Goal: Task Accomplishment & Management: Manage account settings

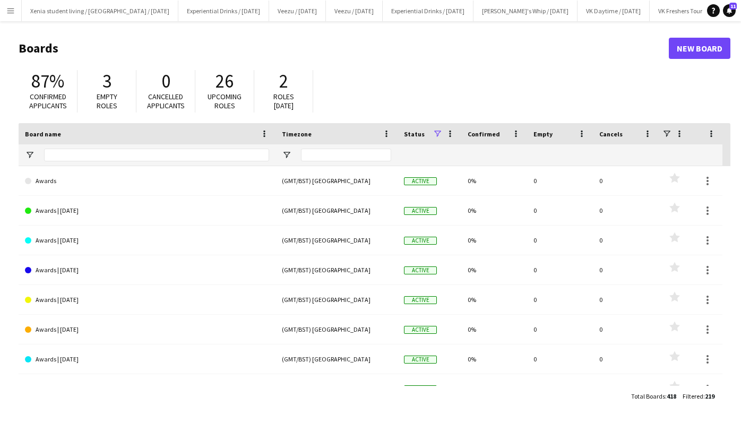
click at [11, 10] on app-icon "Menu" at bounding box center [10, 10] width 8 height 8
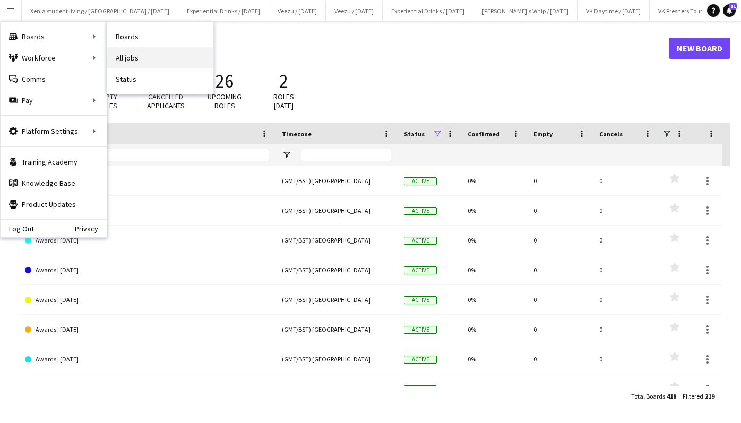
click at [131, 49] on link "All jobs" at bounding box center [160, 57] width 106 height 21
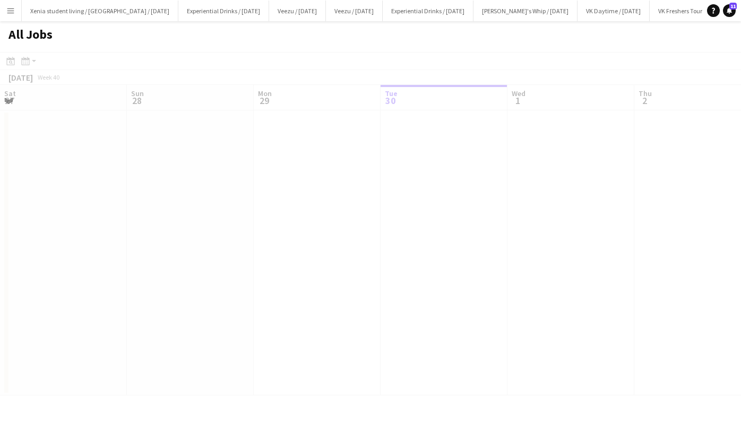
scroll to position [0, 254]
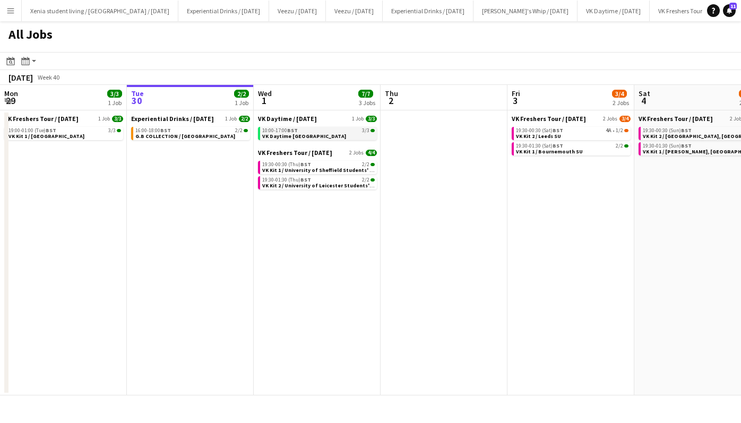
click at [310, 133] on span "VK Daytime Loughbororugh" at bounding box center [304, 136] width 84 height 7
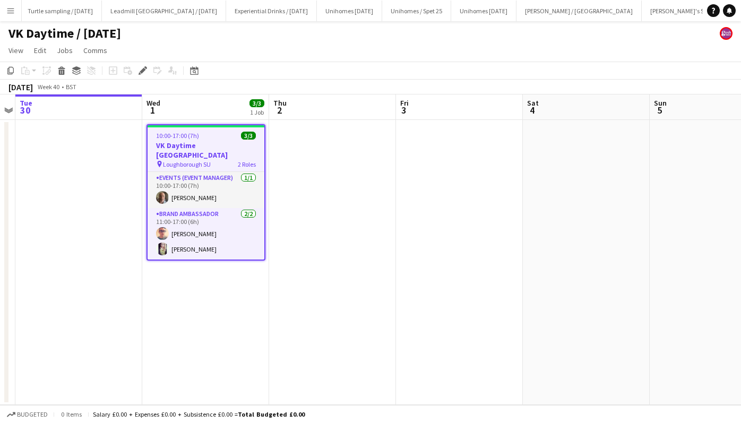
scroll to position [0, 1145]
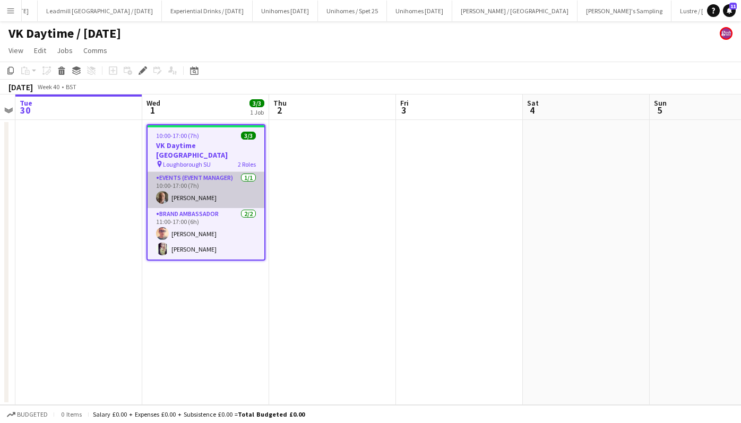
click at [194, 186] on app-card-role "Events (Event Manager) 1/1 10:00-17:00 (7h) Duncan Strafford" at bounding box center [206, 190] width 117 height 36
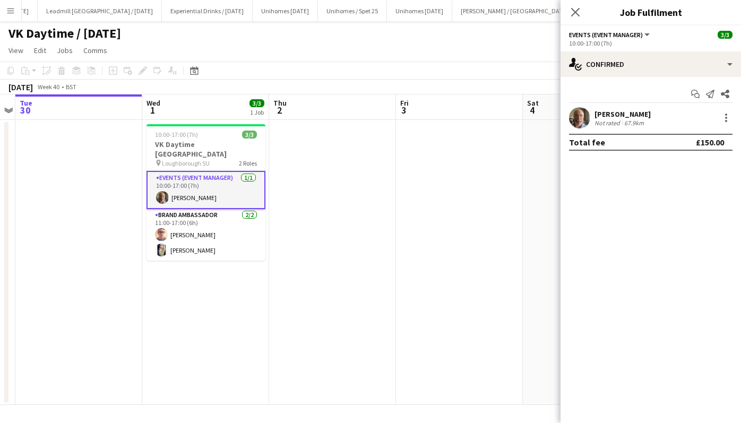
click at [610, 110] on div "Duncan Strafford" at bounding box center [623, 114] width 56 height 10
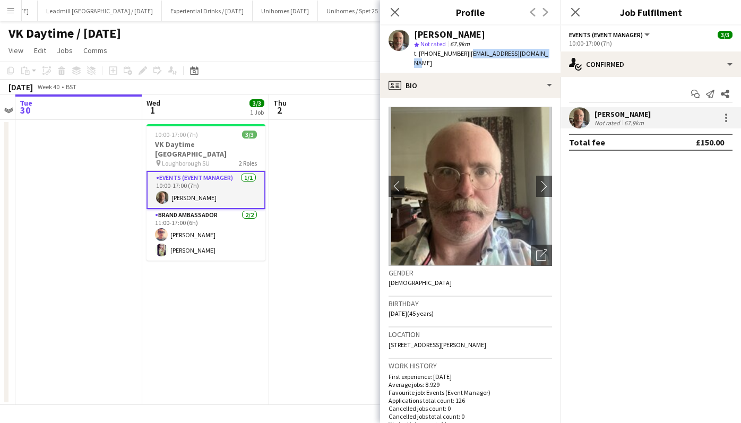
drag, startPoint x: 465, startPoint y: 52, endPoint x: 542, endPoint y: 53, distance: 77.0
click at [542, 53] on div "Duncan Strafford star Not rated 67.9km t. +447815507798 | dnsworldtour@hotmail.…" at bounding box center [470, 48] width 181 height 47
copy span "dnsworldtour@hotmail.com"
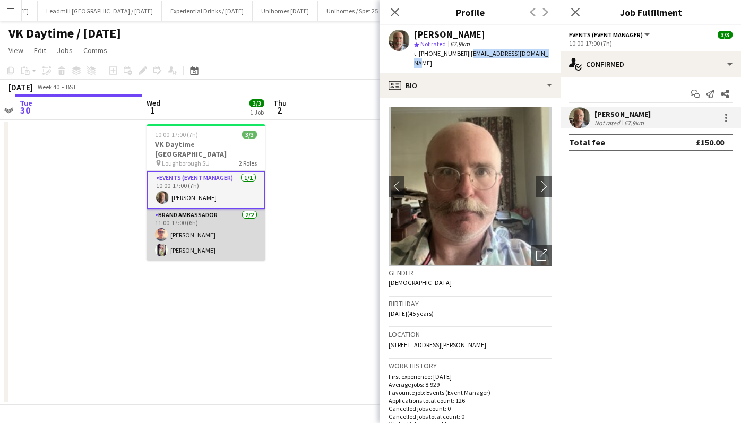
click at [201, 220] on app-card-role "Brand Ambassador 2/2 11:00-17:00 (6h) Shane Harmer Lucy Mercel" at bounding box center [206, 235] width 119 height 52
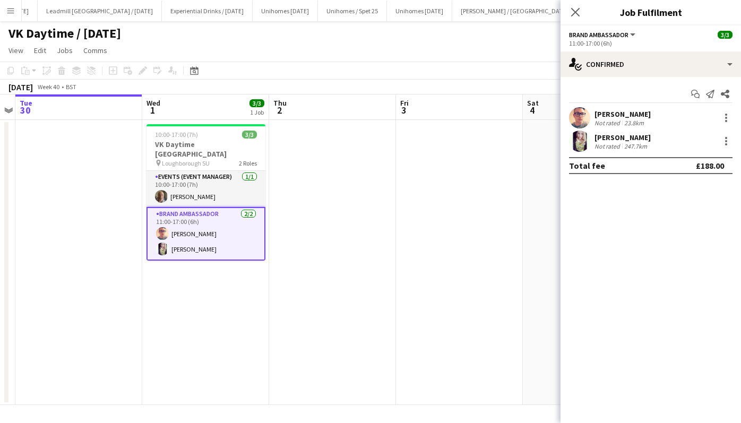
click at [625, 115] on div "Shane Harmer" at bounding box center [623, 114] width 56 height 10
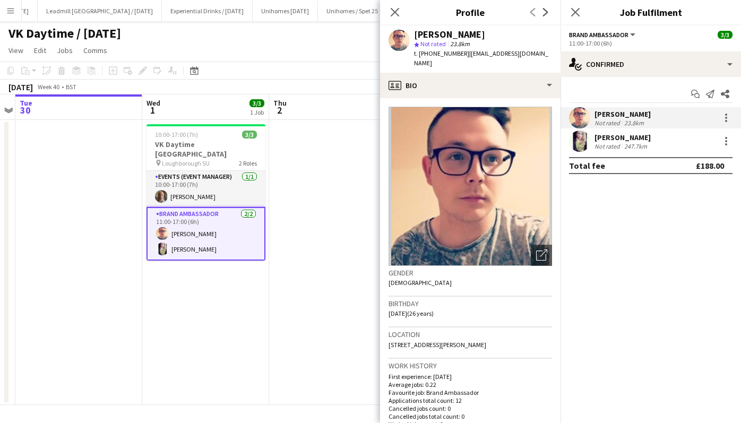
drag, startPoint x: 469, startPoint y: 52, endPoint x: 552, endPoint y: 48, distance: 82.9
click at [552, 48] on div "Shane Harmer star Not rated 23.8km t. +447554299012 | shaneharmer099@hotmail.com" at bounding box center [470, 48] width 181 height 47
drag, startPoint x: 552, startPoint y: 48, endPoint x: 470, endPoint y: 53, distance: 82.4
click at [470, 53] on span "| shaneharmer099@hotmail.com" at bounding box center [481, 58] width 134 height 18
drag, startPoint x: 465, startPoint y: 53, endPoint x: 550, endPoint y: 53, distance: 85.5
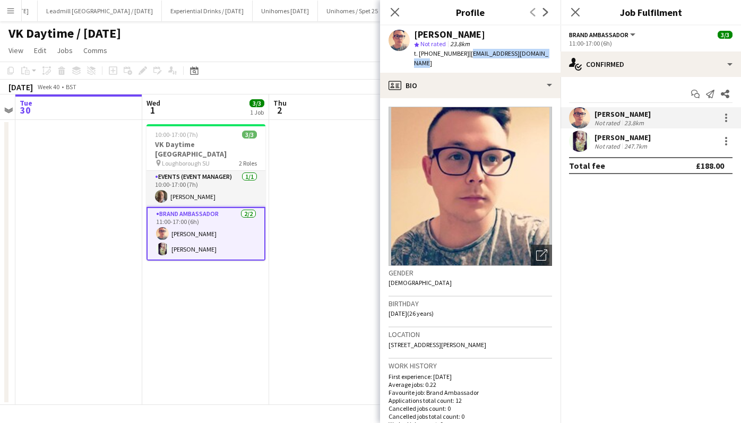
click at [550, 53] on div "Shane Harmer star Not rated 23.8km t. +447554299012 | shaneharmer099@hotmail.com" at bounding box center [470, 48] width 181 height 47
copy span "shaneharmer099@hotmail.com"
click at [629, 136] on div "Lucy Mercel" at bounding box center [623, 138] width 56 height 10
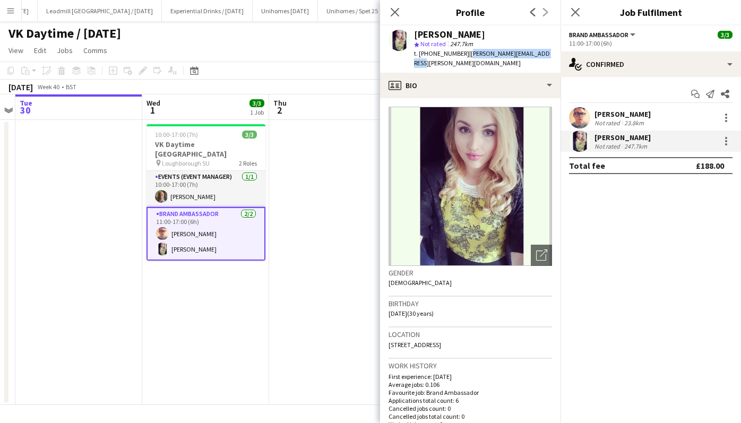
drag, startPoint x: 465, startPoint y: 54, endPoint x: 541, endPoint y: 50, distance: 76.5
click at [541, 50] on div "Lucy Mercel star Not rated 247.7km t. +447875077296 | lucy.mercel@btinternet.com" at bounding box center [470, 48] width 181 height 47
copy span "lucy.mercel@btinternet.com"
click at [581, 15] on app-icon "Close pop-in" at bounding box center [575, 12] width 15 height 15
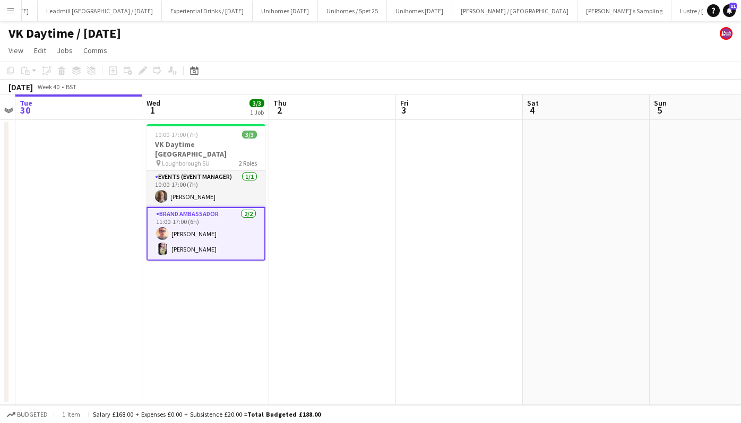
click at [366, 197] on app-date-cell at bounding box center [332, 262] width 127 height 285
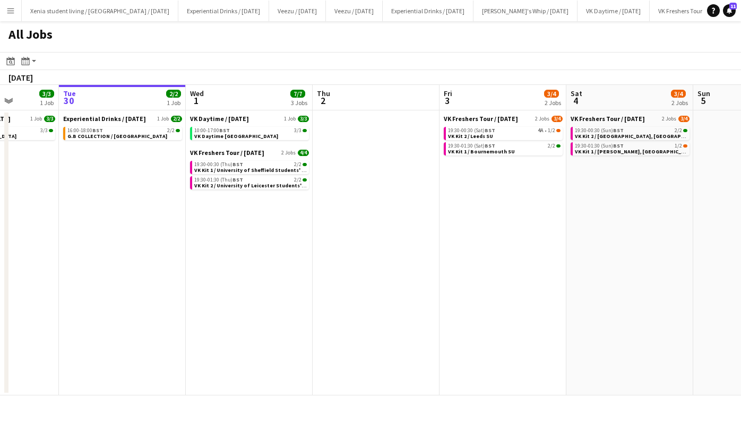
scroll to position [0, 250]
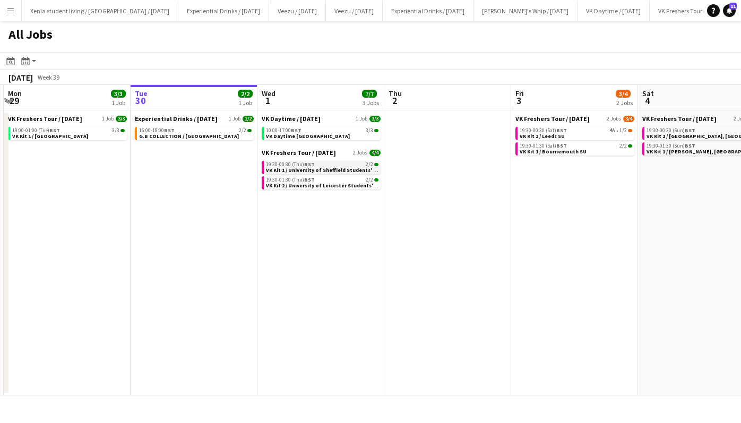
click at [337, 166] on div "19:30-00:30 (Thu) BST 2/2" at bounding box center [322, 164] width 113 height 5
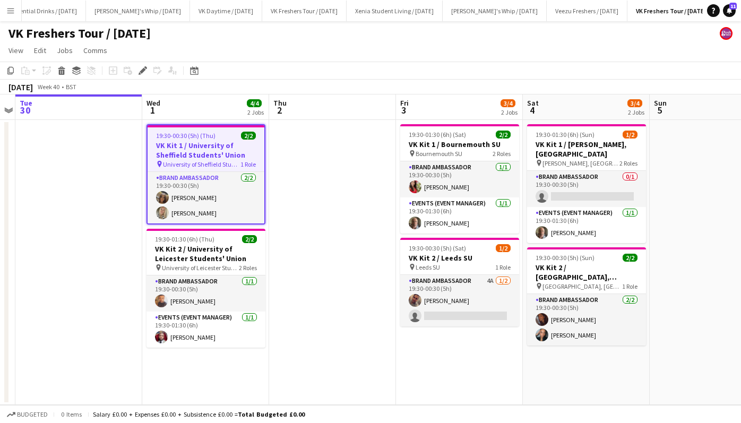
scroll to position [0, 338]
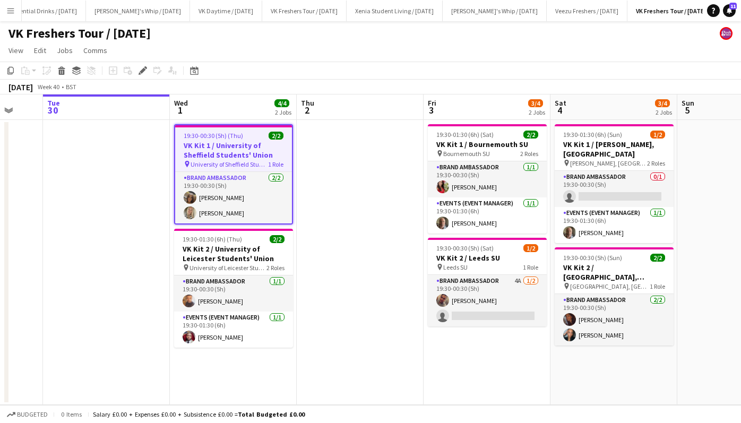
click at [241, 139] on span "19:30-00:30 (5h) (Thu)" at bounding box center [213, 136] width 59 height 8
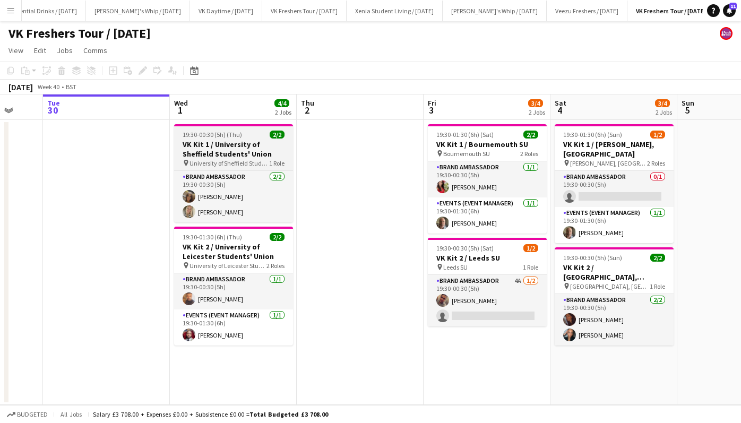
click at [241, 139] on app-job-card "19:30-00:30 (5h) (Thu) 2/2 VK Kit 1 / University of Sheffield Students' Union p…" at bounding box center [233, 173] width 119 height 98
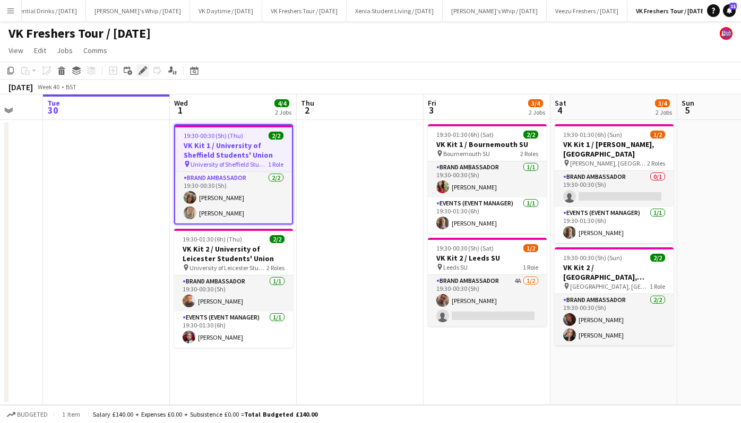
click at [144, 71] on icon at bounding box center [143, 71] width 6 height 6
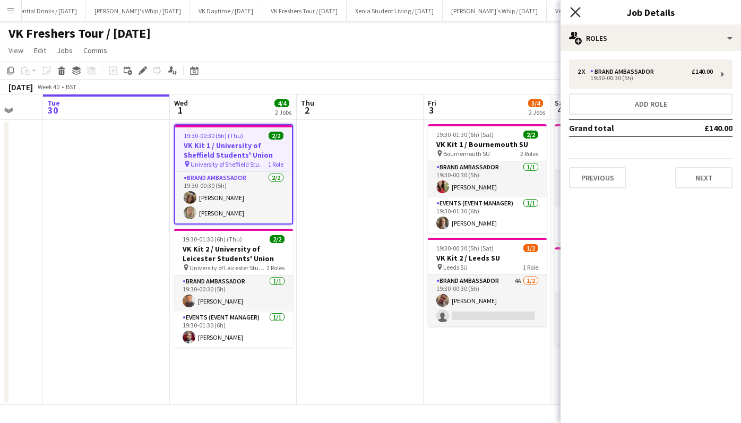
click at [577, 12] on icon "Close pop-in" at bounding box center [575, 12] width 10 height 10
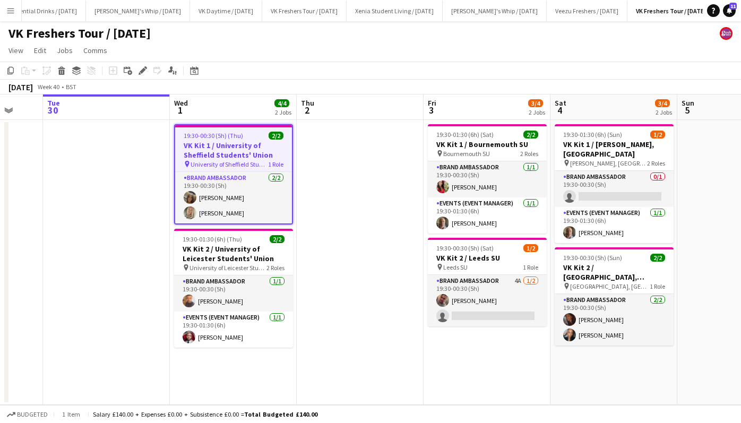
click at [230, 145] on h3 "VK Kit 1 / University of Sheffield Students' Union" at bounding box center [233, 150] width 117 height 19
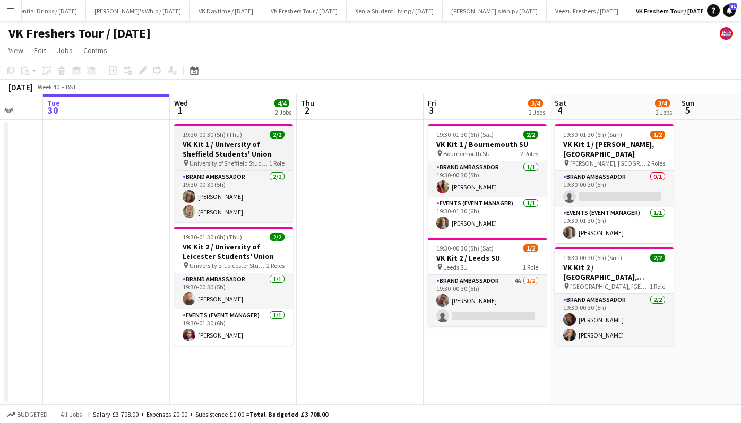
click at [230, 145] on h3 "VK Kit 1 / University of Sheffield Students' Union" at bounding box center [233, 149] width 119 height 19
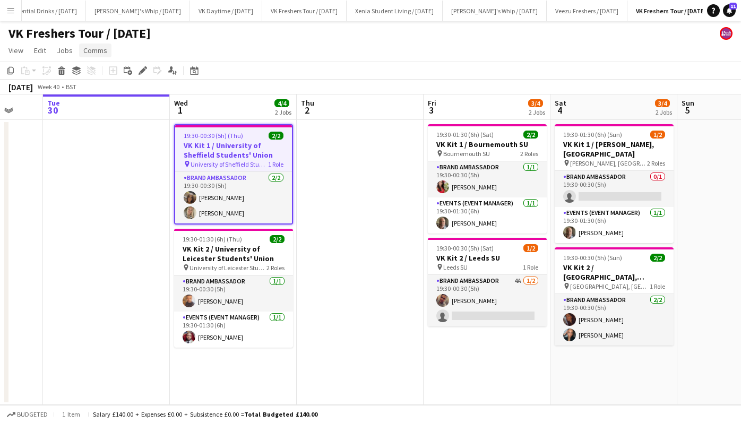
click at [96, 47] on span "Comms" at bounding box center [95, 51] width 24 height 10
click at [147, 71] on span "Notify confirmed crew" at bounding box center [122, 73] width 71 height 10
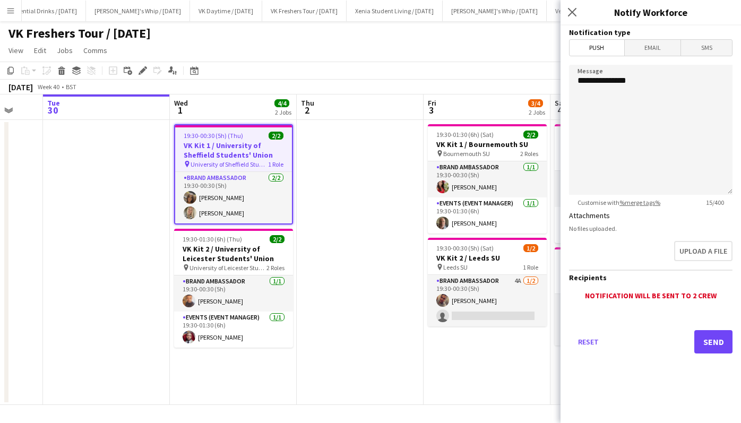
click at [710, 49] on span "SMS" at bounding box center [706, 48] width 51 height 16
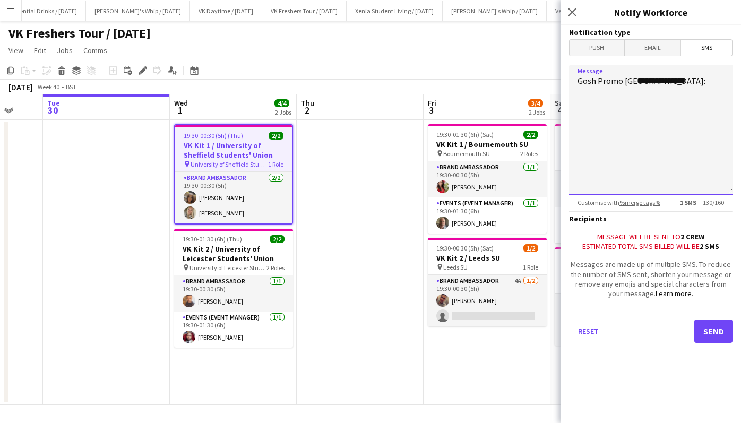
click at [638, 82] on textarea "**********" at bounding box center [651, 130] width 164 height 130
type textarea "**********"
click at [665, 46] on span "Email" at bounding box center [653, 48] width 56 height 16
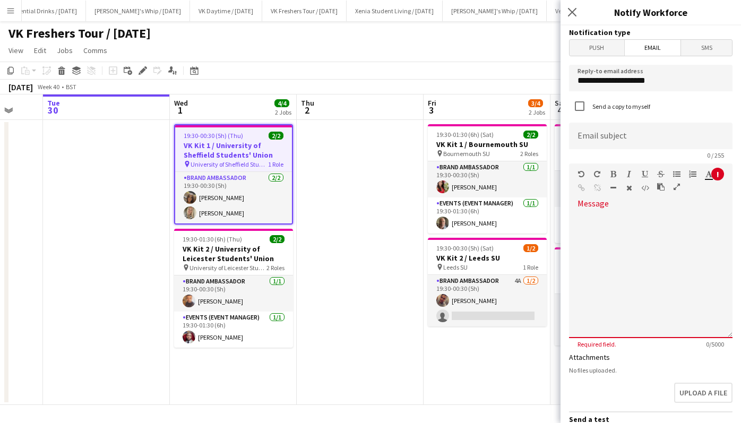
click at [703, 46] on span "SMS" at bounding box center [706, 48] width 51 height 16
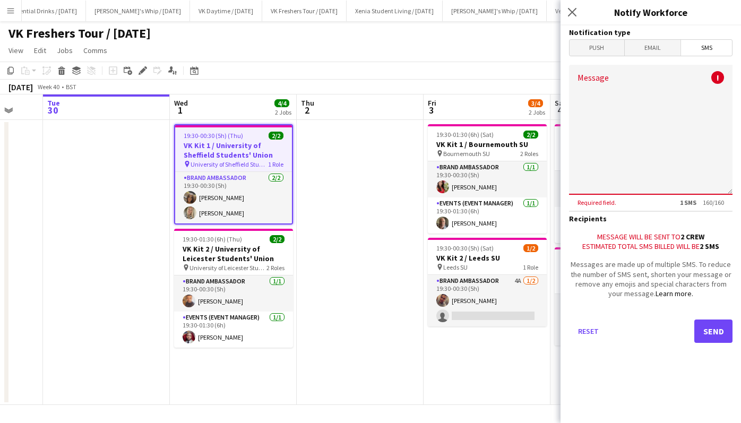
click at [638, 108] on textarea "Message" at bounding box center [651, 130] width 164 height 130
paste textarea "**********"
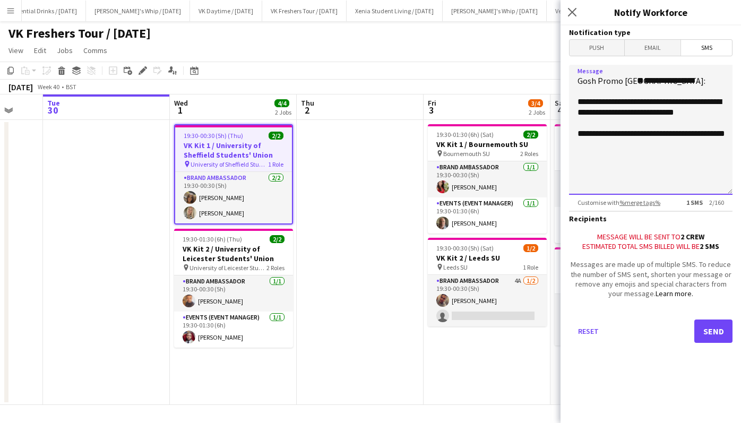
click at [614, 92] on textarea "**********" at bounding box center [651, 130] width 164 height 130
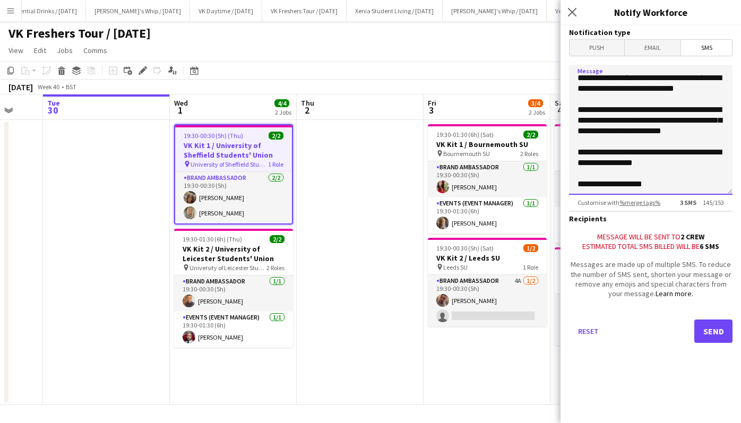
scroll to position [57, 0]
click at [611, 119] on textarea "**********" at bounding box center [651, 130] width 164 height 130
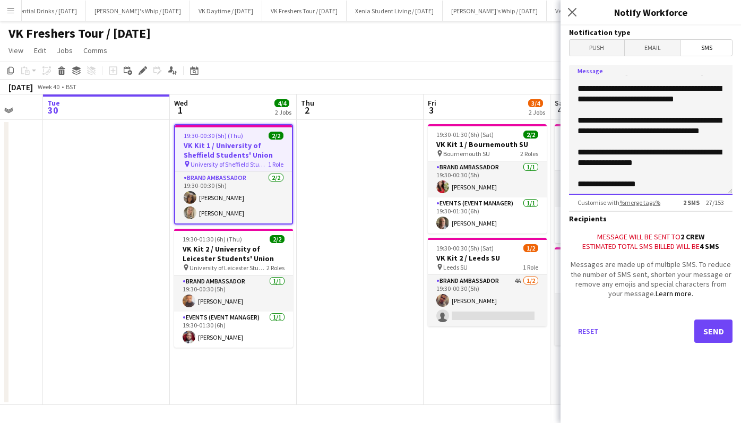
scroll to position [0, 0]
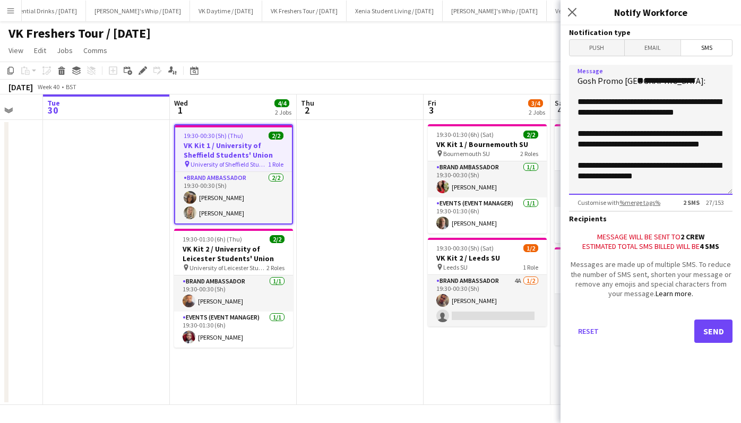
type textarea "**********"
click at [714, 328] on button "Send" at bounding box center [713, 331] width 38 height 23
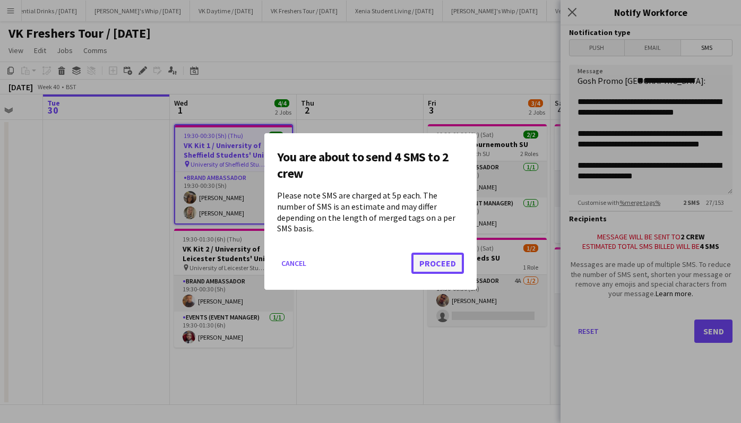
click at [441, 256] on button "Proceed" at bounding box center [437, 263] width 53 height 21
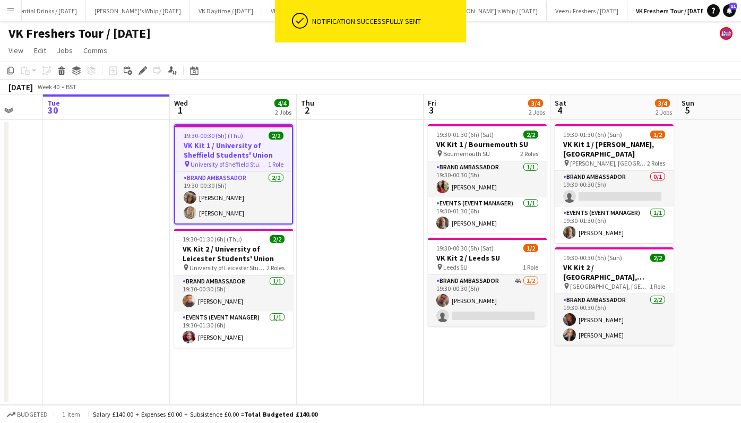
click at [236, 135] on span "19:30-00:30 (5h) (Thu)" at bounding box center [213, 136] width 59 height 8
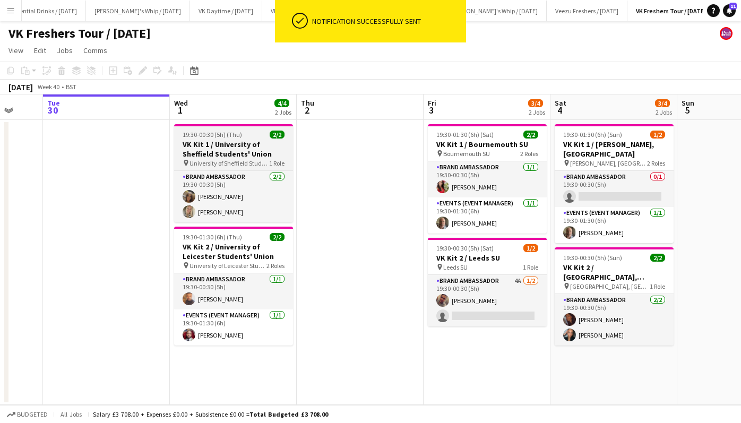
click at [236, 135] on span "19:30-00:30 (5h) (Thu)" at bounding box center [212, 135] width 59 height 8
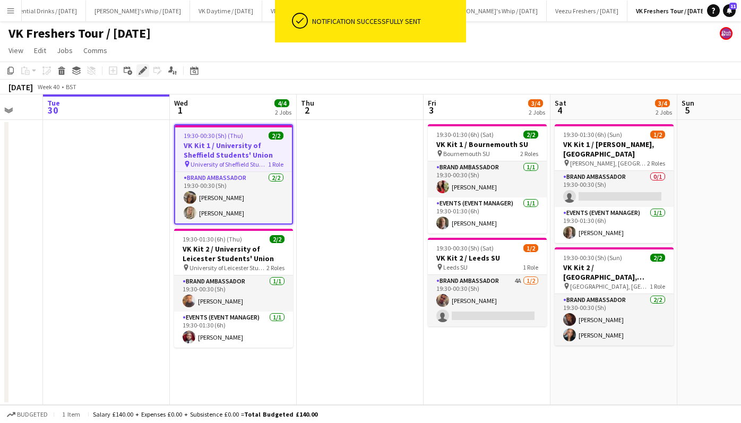
click at [144, 71] on icon at bounding box center [143, 71] width 6 height 6
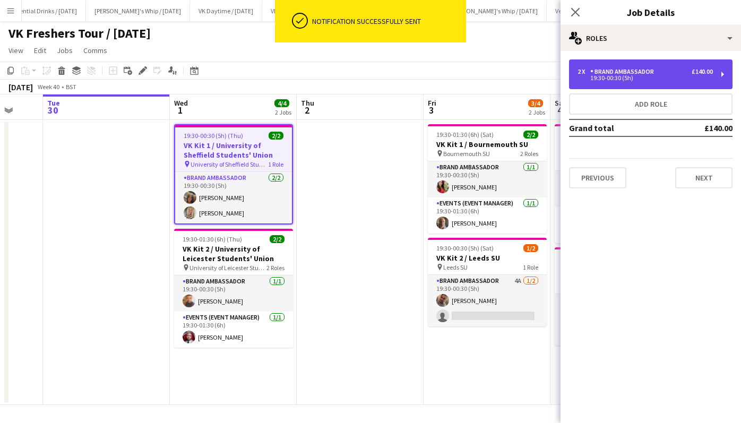
click at [628, 74] on div "Brand Ambassador" at bounding box center [624, 71] width 68 height 7
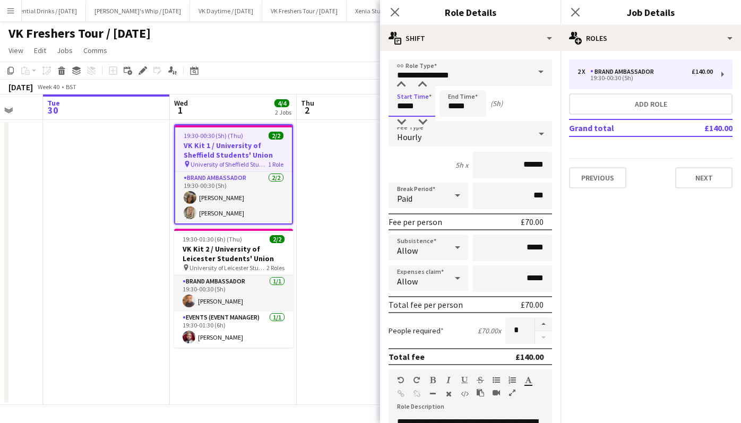
click at [410, 106] on input "*****" at bounding box center [412, 103] width 47 height 27
type input "*****"
click at [403, 83] on div at bounding box center [401, 85] width 21 height 11
click at [455, 105] on input "*****" at bounding box center [463, 103] width 47 height 27
type input "*****"
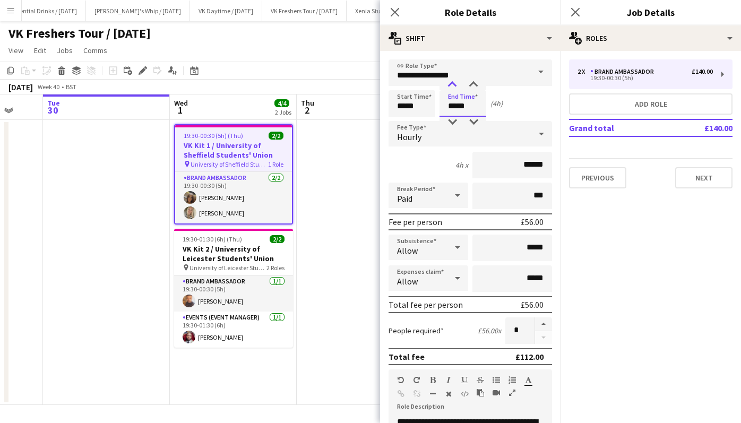
click at [452, 81] on div at bounding box center [452, 85] width 21 height 11
click at [420, 106] on input "*****" at bounding box center [412, 103] width 47 height 27
click at [424, 123] on div at bounding box center [422, 122] width 21 height 11
type input "*****"
click at [424, 123] on div at bounding box center [422, 122] width 21 height 11
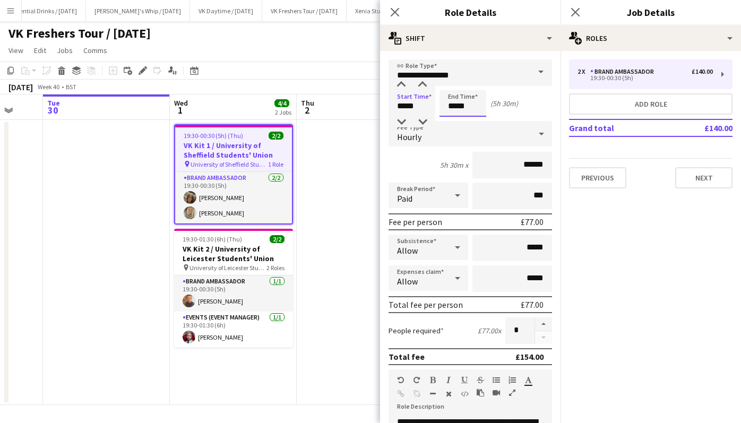
click at [470, 104] on input "*****" at bounding box center [463, 103] width 47 height 27
click at [475, 121] on div at bounding box center [473, 122] width 21 height 11
type input "*****"
click at [475, 121] on div at bounding box center [473, 122] width 21 height 11
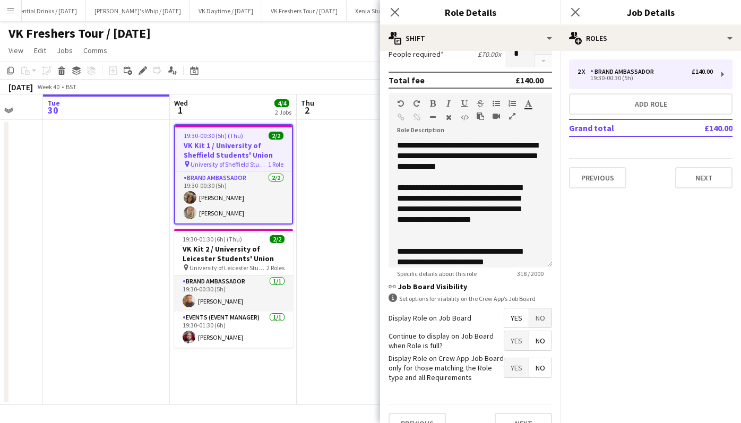
scroll to position [296, 0]
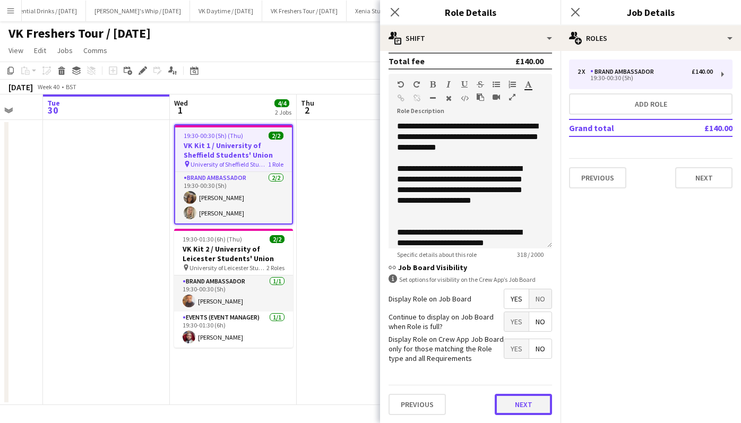
click at [519, 402] on button "Next" at bounding box center [523, 404] width 57 height 21
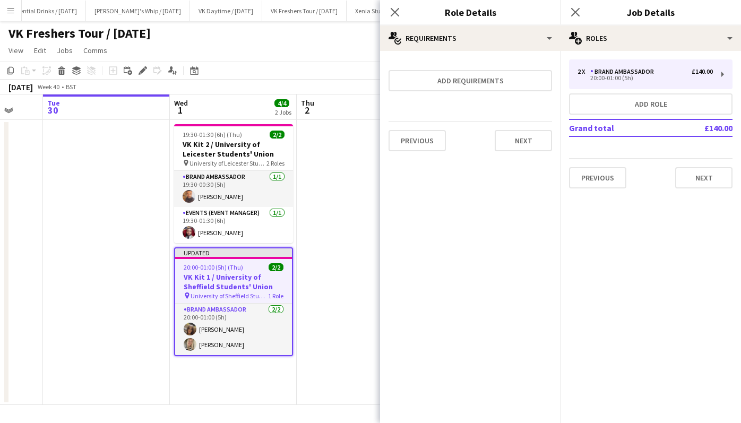
scroll to position [0, 0]
click at [522, 141] on button "Next" at bounding box center [523, 140] width 57 height 21
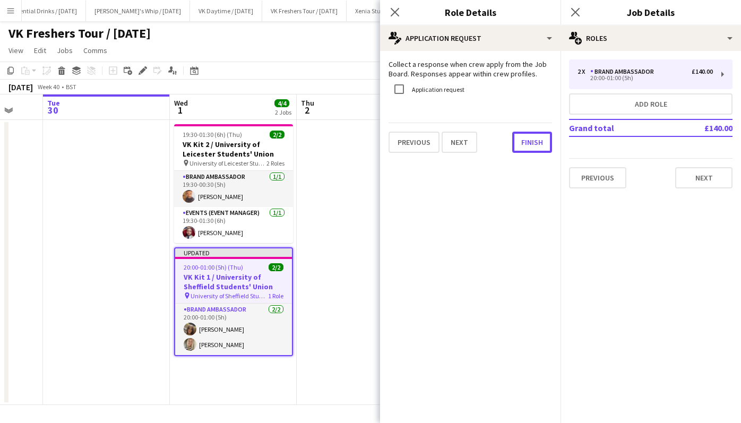
click at [522, 141] on button "Finish" at bounding box center [532, 142] width 40 height 21
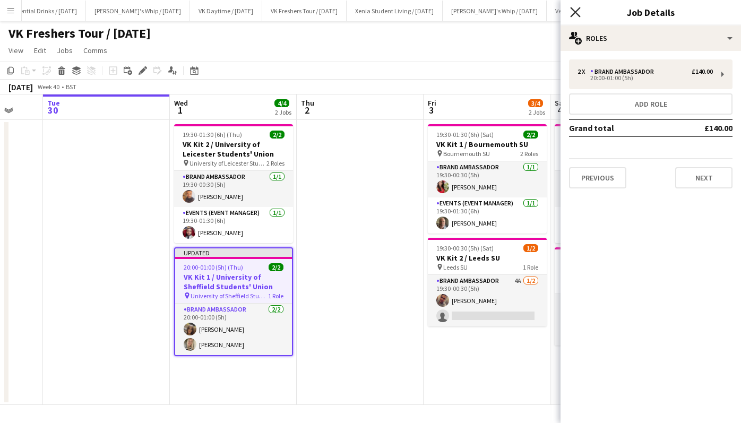
click at [577, 13] on icon at bounding box center [575, 12] width 10 height 10
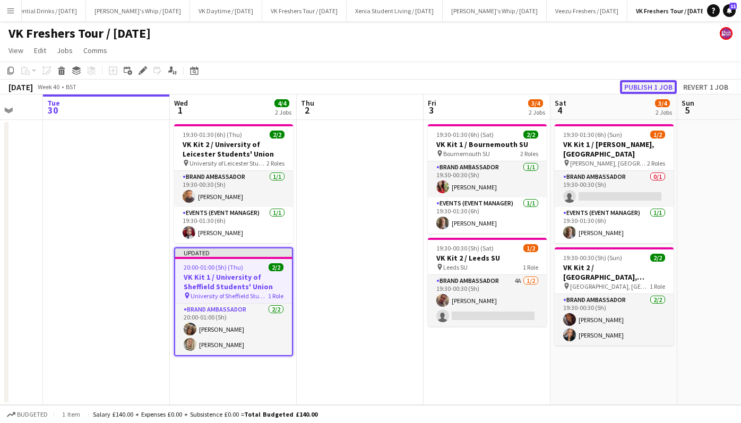
click at [641, 88] on button "Publish 1 job" at bounding box center [648, 87] width 57 height 14
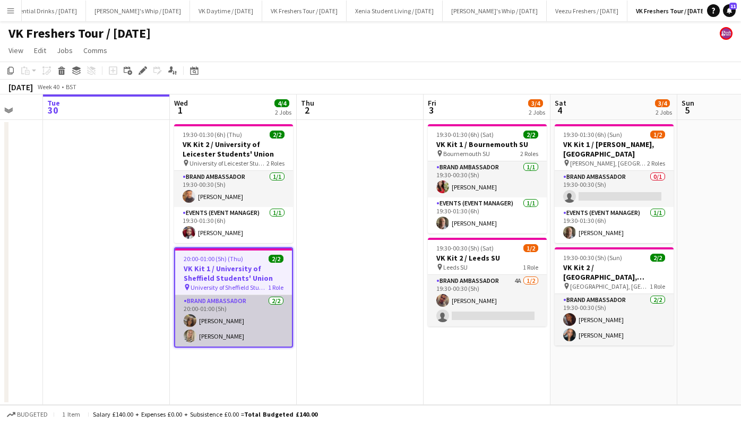
click at [221, 317] on app-card-role "Brand Ambassador 2/2 20:00-01:00 (5h) Maylinda Perlesi Marie Hrnkova" at bounding box center [233, 321] width 117 height 52
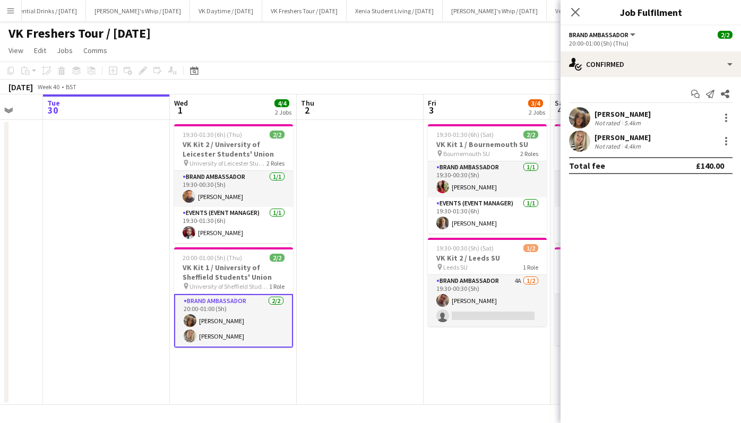
click at [223, 334] on app-card-role "Brand Ambassador 2/2 20:00-01:00 (5h) Maylinda Perlesi Marie Hrnkova" at bounding box center [233, 321] width 119 height 54
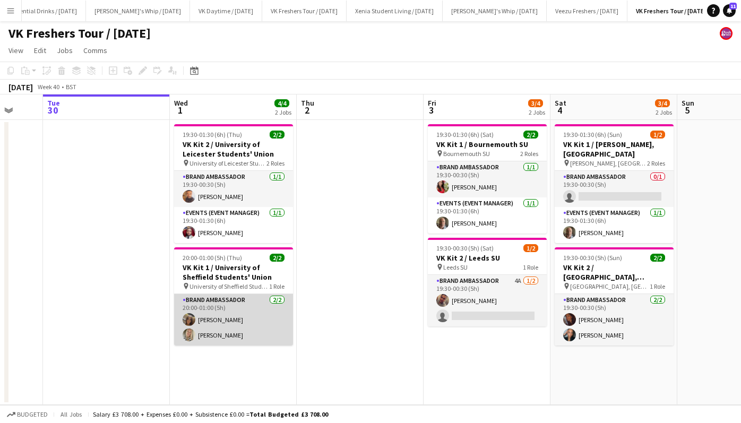
click at [225, 335] on app-card-role "Brand Ambassador 2/2 20:00-01:00 (5h) Maylinda Perlesi Marie Hrnkova" at bounding box center [233, 320] width 119 height 52
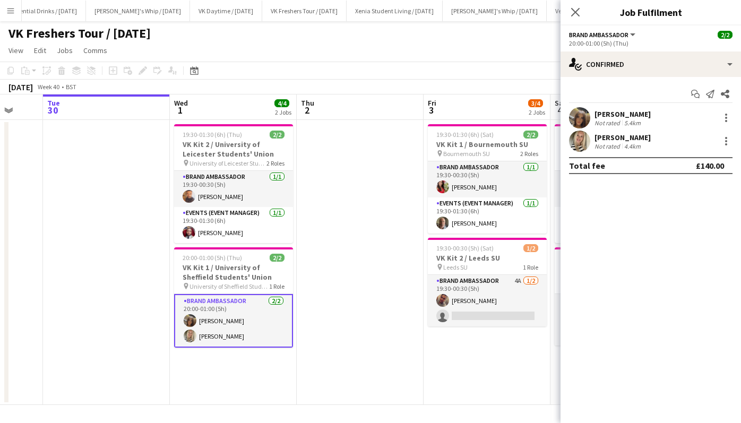
click at [629, 138] on div "[PERSON_NAME]" at bounding box center [623, 138] width 56 height 10
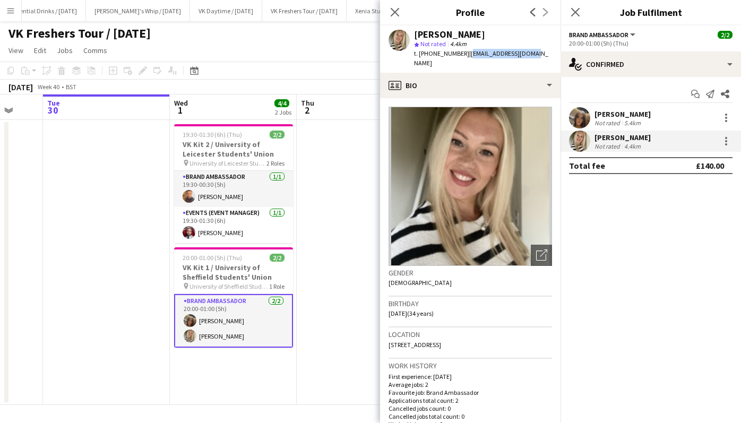
drag, startPoint x: 465, startPoint y: 53, endPoint x: 527, endPoint y: 50, distance: 61.6
click at [527, 50] on span "| hrnkova.90@gmail.com" at bounding box center [481, 58] width 134 height 18
copy span "hrnkova.90@gmail.com"
click at [580, 10] on icon "Close pop-in" at bounding box center [575, 12] width 10 height 10
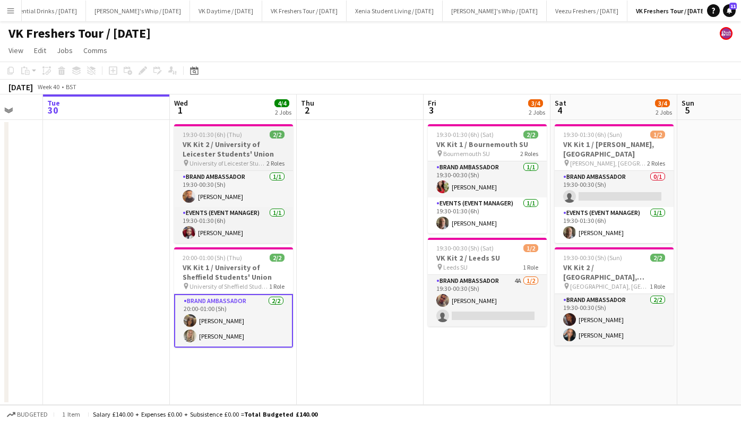
click at [245, 144] on h3 "VK Kit 2 / University of Leicester Students' Union" at bounding box center [233, 149] width 119 height 19
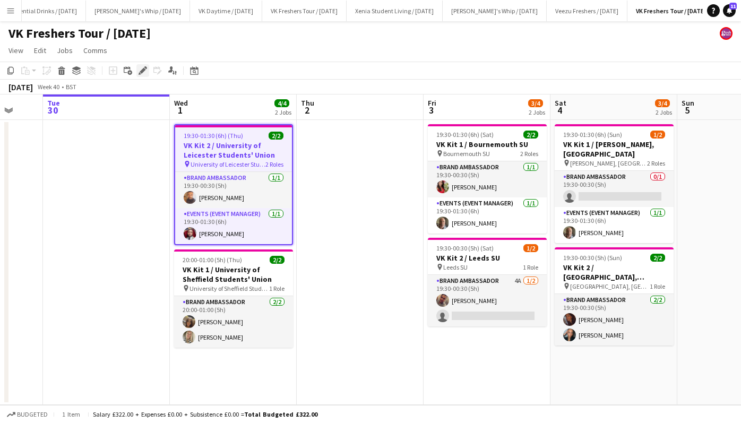
click at [145, 68] on icon "Edit" at bounding box center [143, 70] width 8 height 8
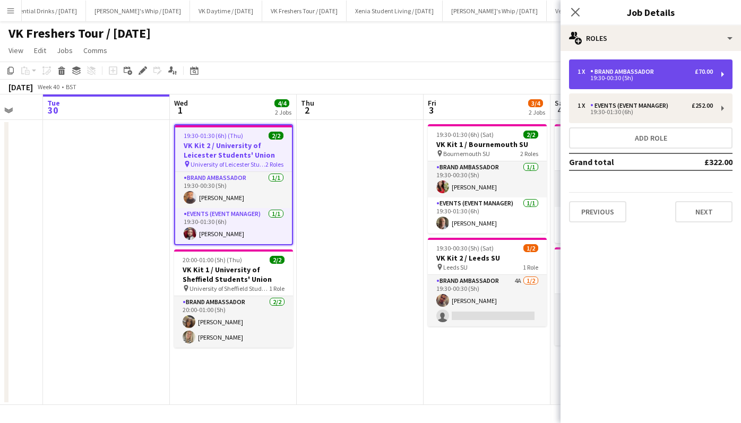
click at [656, 70] on div "Brand Ambassador" at bounding box center [624, 71] width 68 height 7
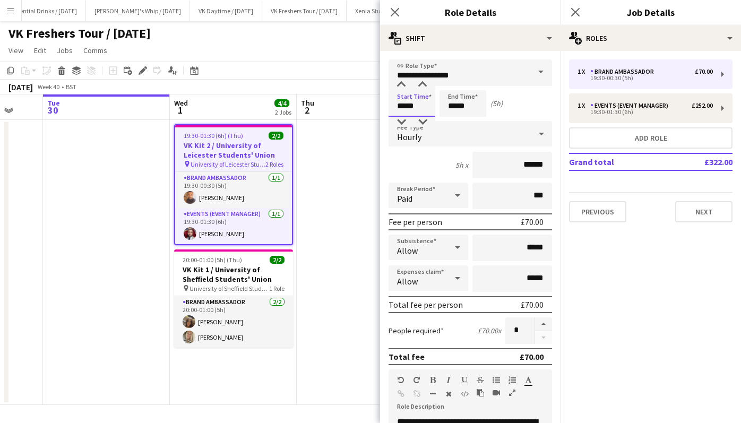
click at [411, 107] on input "*****" at bounding box center [412, 103] width 47 height 27
click at [423, 85] on div at bounding box center [422, 85] width 21 height 11
type input "*****"
click at [402, 83] on div at bounding box center [401, 85] width 21 height 11
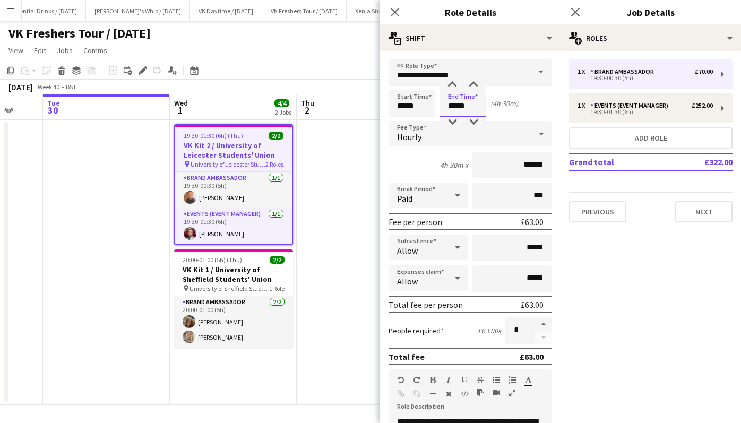
click at [464, 101] on input "*****" at bounding box center [463, 103] width 47 height 27
click at [451, 83] on div at bounding box center [452, 85] width 21 height 11
click at [475, 84] on div at bounding box center [473, 85] width 21 height 11
type input "*****"
click at [475, 84] on div at bounding box center [473, 85] width 21 height 11
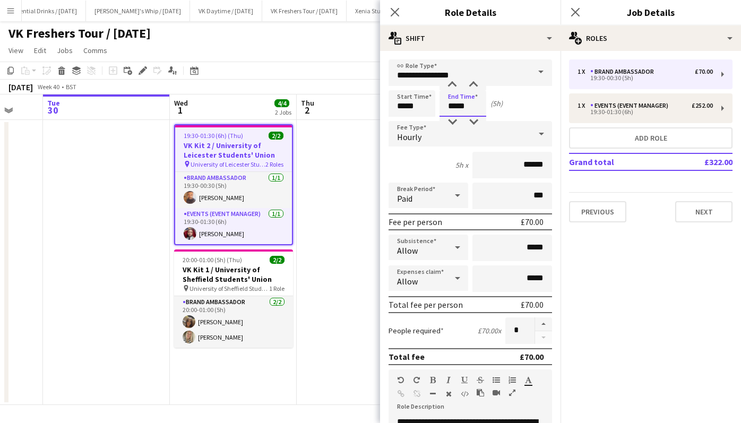
scroll to position [296, 0]
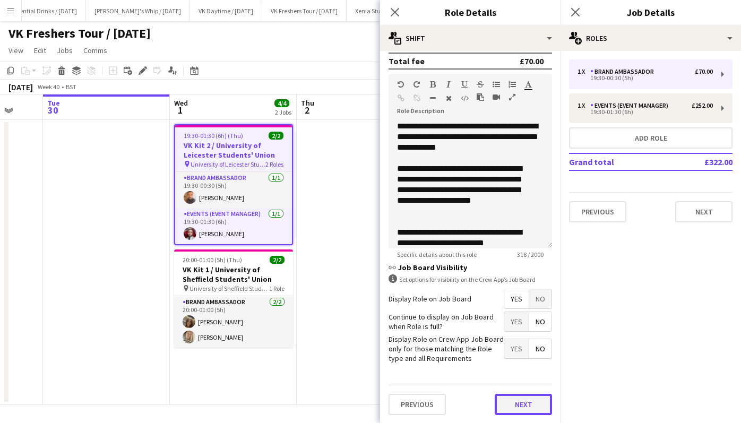
click at [513, 396] on button "Next" at bounding box center [523, 404] width 57 height 21
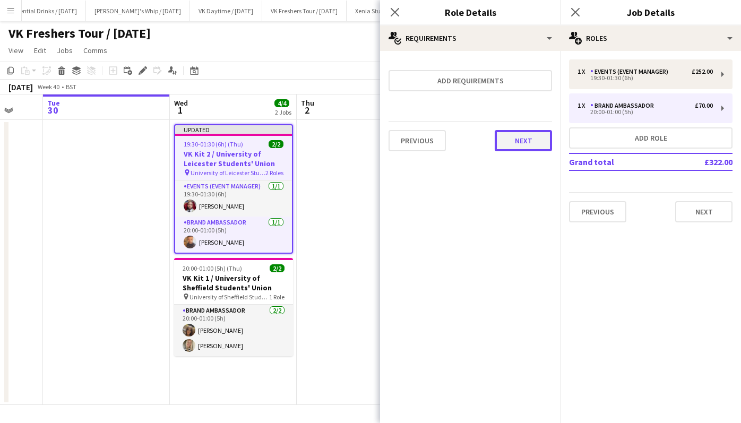
click at [533, 139] on button "Next" at bounding box center [523, 140] width 57 height 21
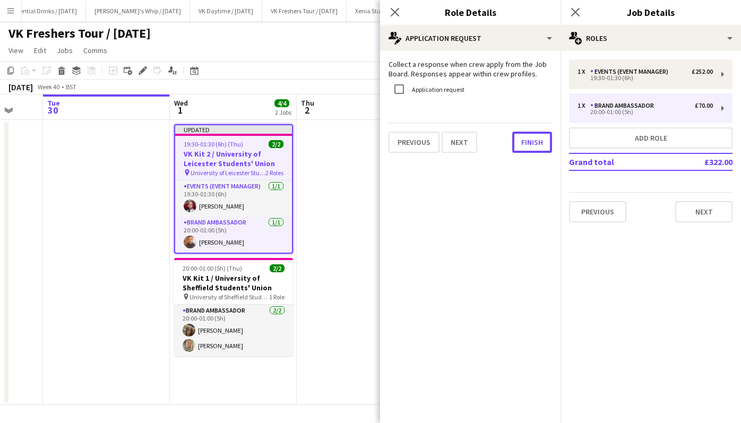
click at [533, 139] on button "Finish" at bounding box center [532, 142] width 40 height 21
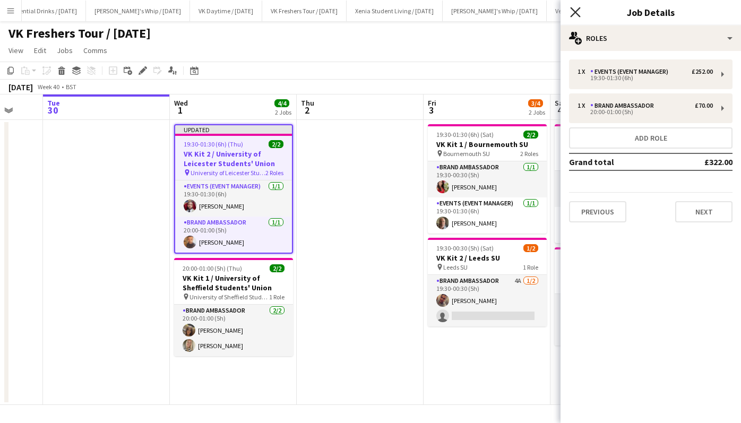
click at [575, 11] on icon "Close pop-in" at bounding box center [575, 12] width 10 height 10
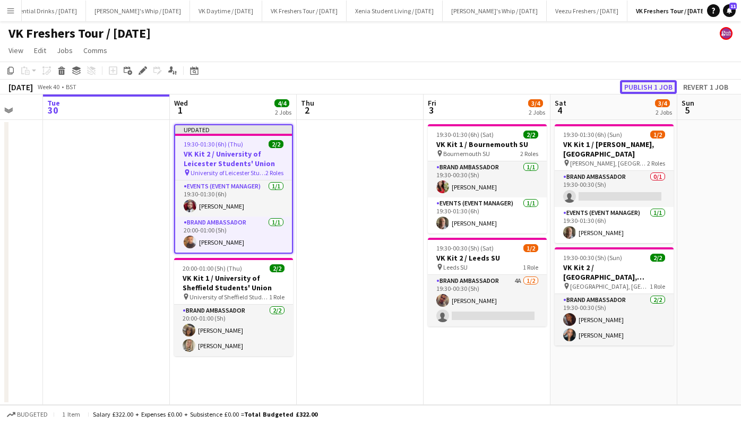
click at [640, 87] on button "Publish 1 job" at bounding box center [648, 87] width 57 height 14
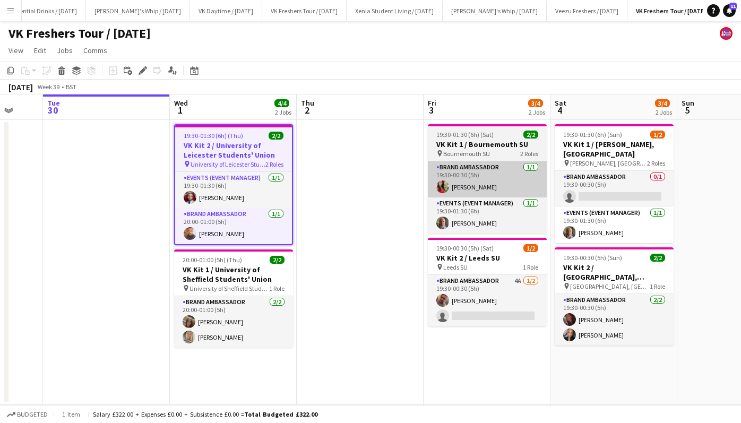
scroll to position [0, 221]
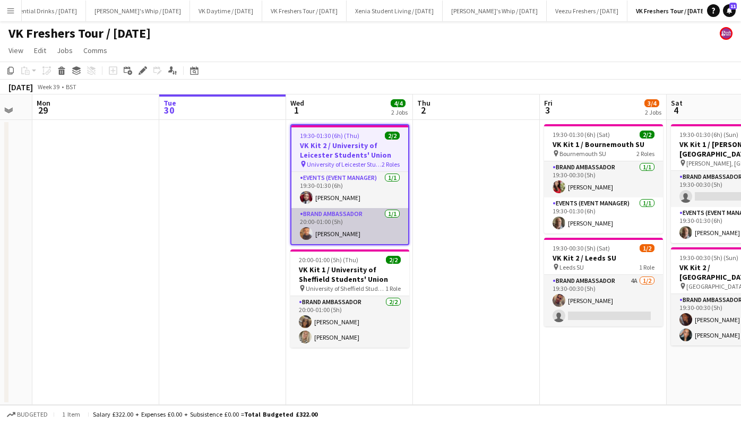
click at [340, 232] on app-card-role "Brand Ambassador 1/1 20:00-01:00 (5h) Zakir Hussain" at bounding box center [349, 226] width 117 height 36
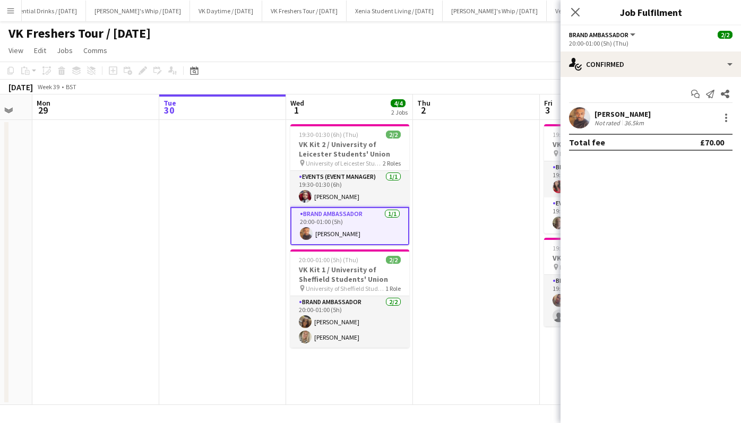
click at [602, 111] on div "[PERSON_NAME]" at bounding box center [623, 114] width 56 height 10
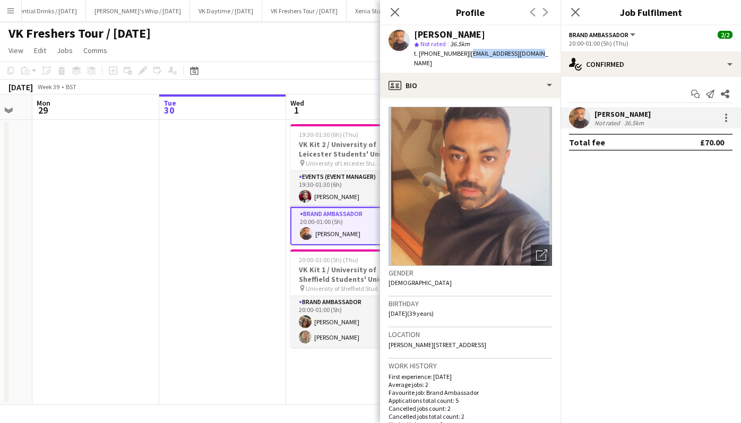
drag, startPoint x: 465, startPoint y: 55, endPoint x: 530, endPoint y: 57, distance: 65.3
click at [530, 57] on div "Zakir Hussain star Not rated 36.5km t. +447999324670 | zakirjobs@outlook.com" at bounding box center [470, 48] width 181 height 47
copy span "zakirjobs@outlook.com"
click at [584, 11] on div "Close pop-in" at bounding box center [576, 12] width 30 height 24
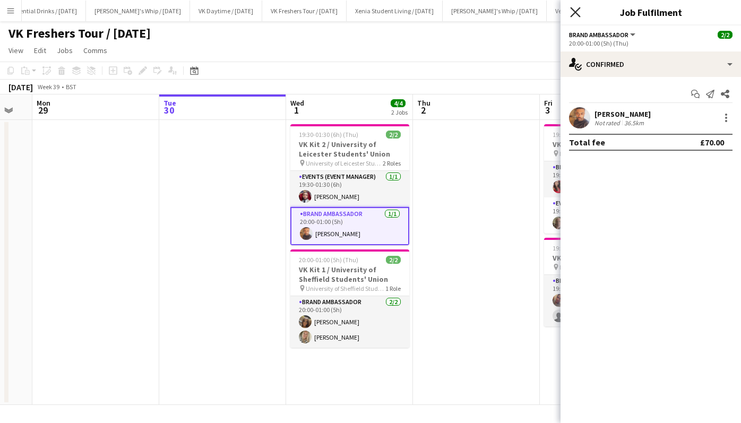
click at [579, 12] on icon "Close pop-in" at bounding box center [575, 12] width 10 height 10
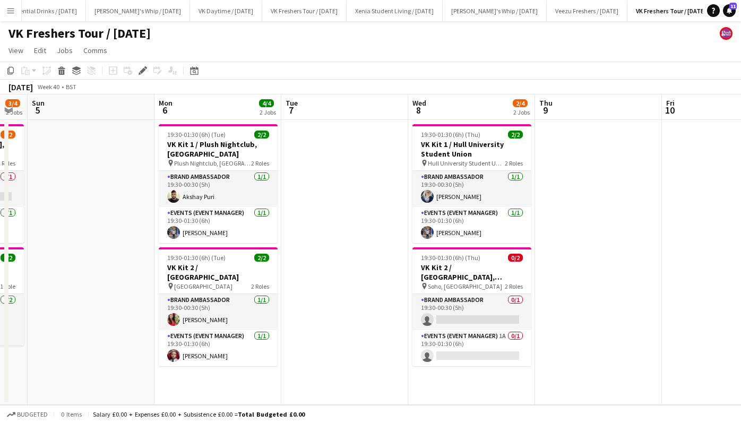
scroll to position [0, 355]
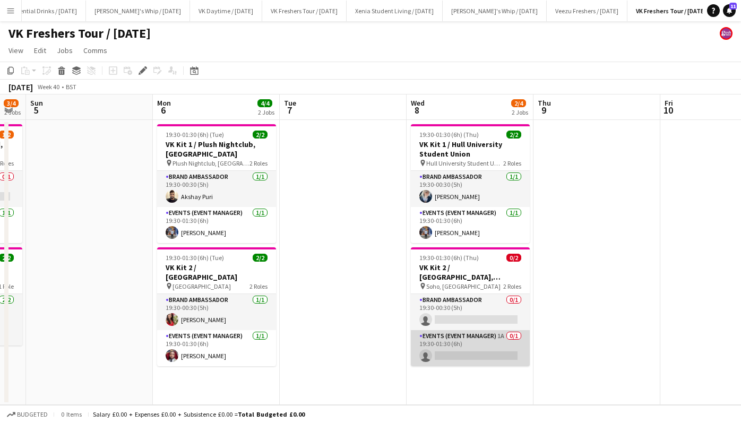
click at [470, 347] on app-card-role "Events (Event Manager) 1A 0/1 19:30-01:30 (6h) single-neutral-actions" at bounding box center [470, 348] width 119 height 36
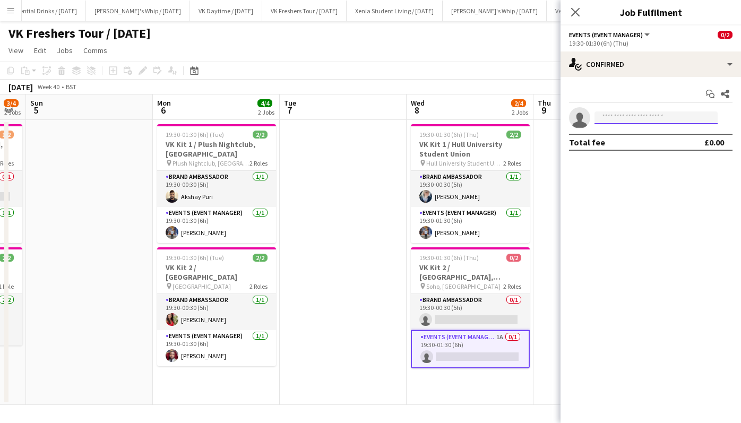
click at [620, 121] on input at bounding box center [656, 118] width 123 height 13
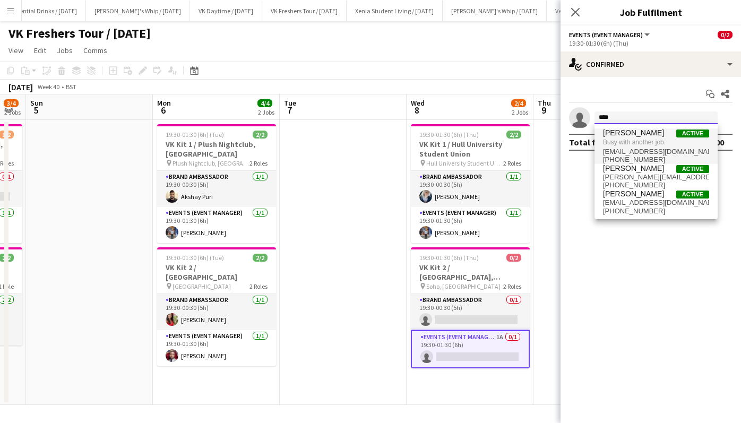
type input "****"
click at [636, 135] on span "[PERSON_NAME]" at bounding box center [633, 132] width 61 height 9
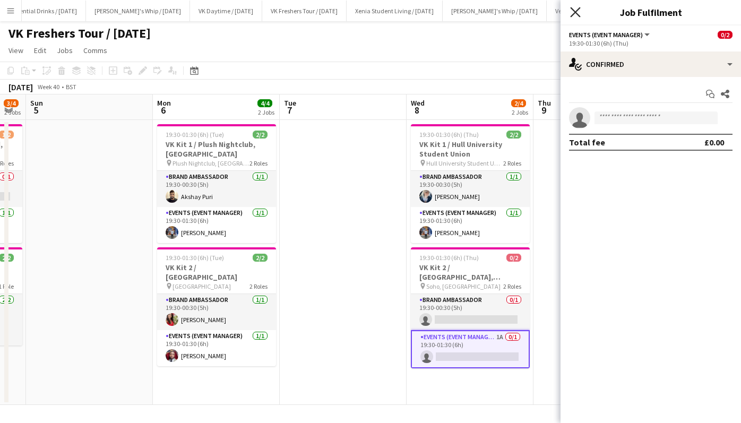
click at [573, 13] on icon "Close pop-in" at bounding box center [575, 12] width 10 height 10
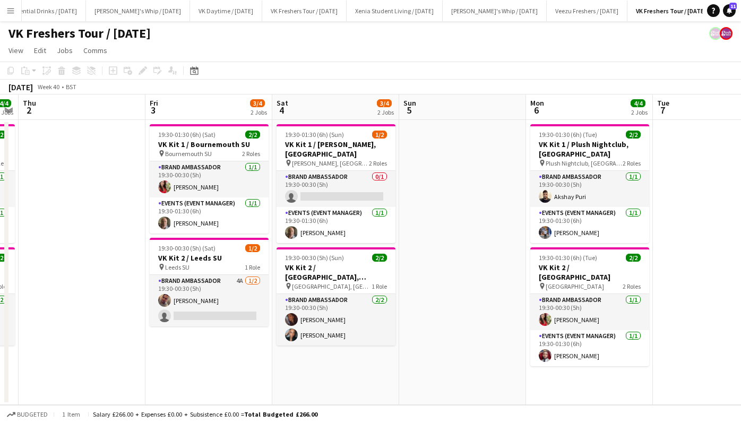
scroll to position [0, 367]
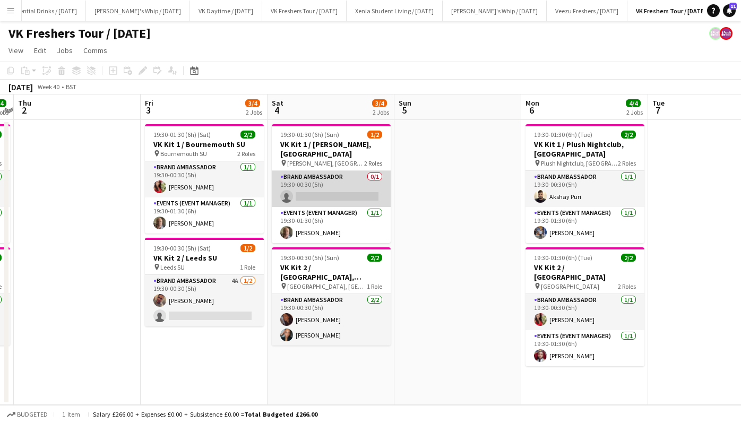
click at [336, 196] on app-card-role "Brand Ambassador 0/1 19:30-00:30 (5h) single-neutral-actions" at bounding box center [331, 189] width 119 height 36
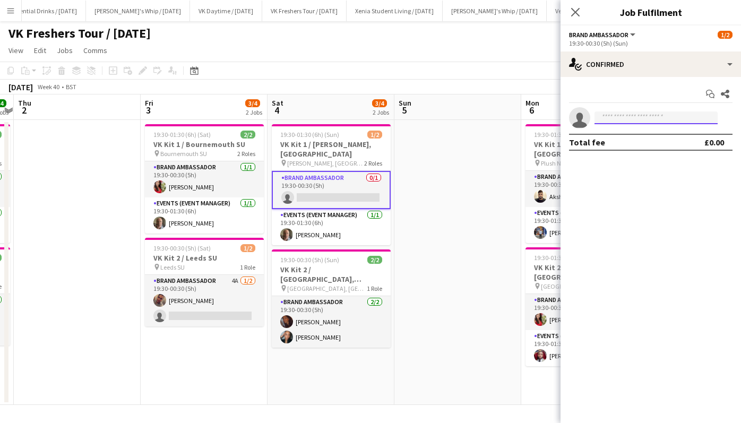
click at [621, 119] on input at bounding box center [656, 118] width 123 height 13
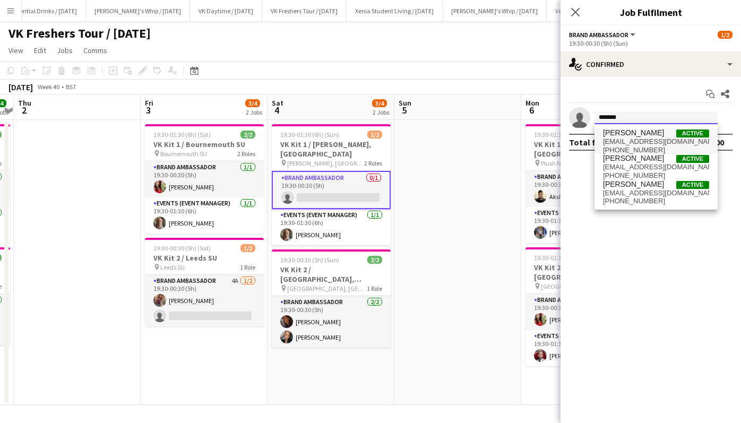
type input "********"
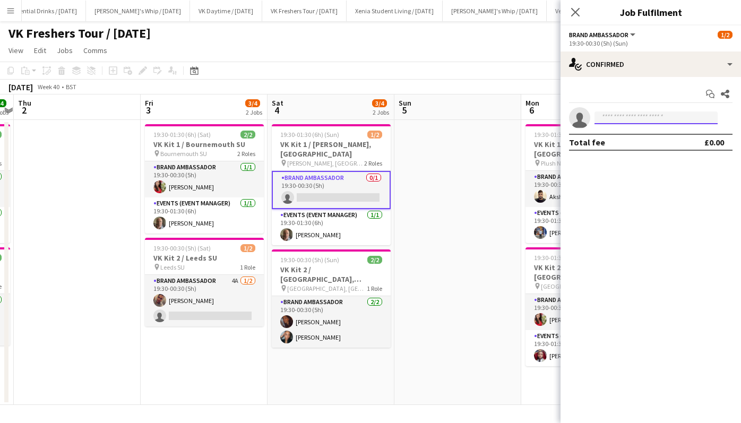
drag, startPoint x: 647, startPoint y: 117, endPoint x: 593, endPoint y: 117, distance: 54.2
click at [593, 117] on form at bounding box center [661, 118] width 142 height 13
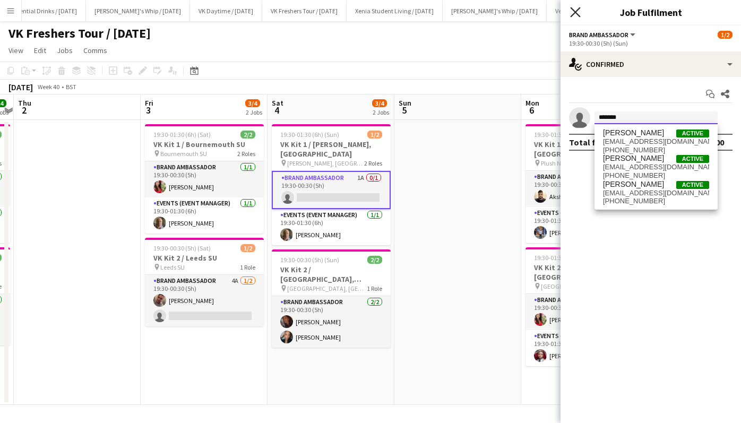
type input "*******"
click at [578, 9] on icon at bounding box center [575, 12] width 10 height 10
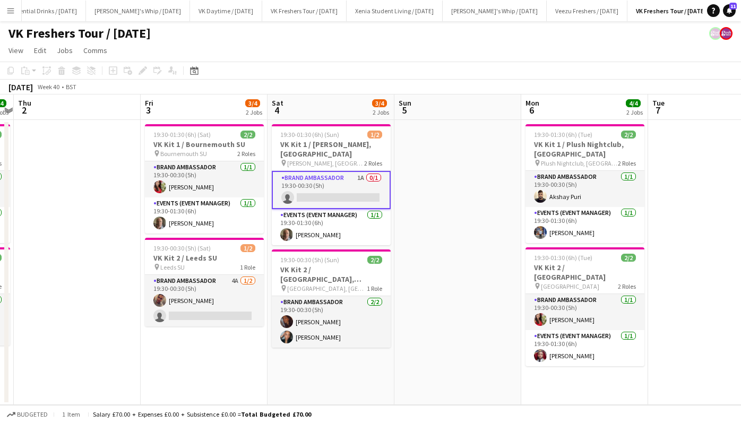
click at [331, 196] on app-card-role "Brand Ambassador 1A 0/1 19:30-00:30 (5h) single-neutral-actions" at bounding box center [331, 190] width 119 height 38
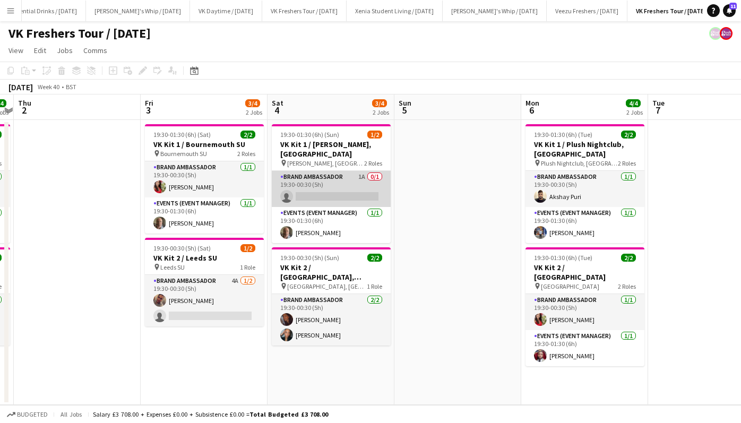
click at [331, 196] on app-card-role "Brand Ambassador 1A 0/1 19:30-00:30 (5h) single-neutral-actions" at bounding box center [331, 189] width 119 height 36
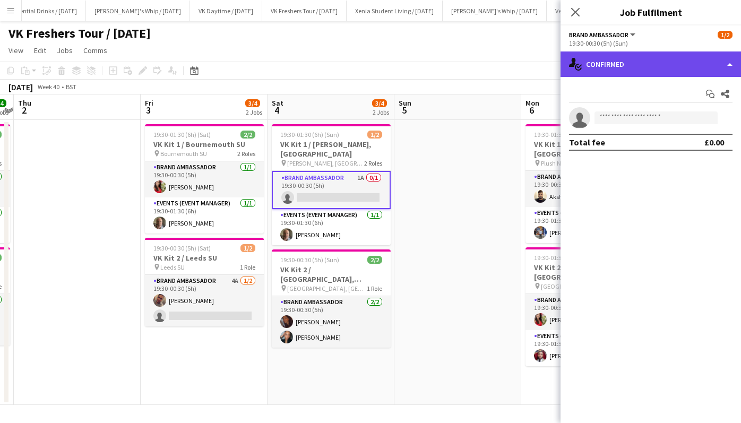
click at [659, 66] on div "single-neutral-actions-check-2 Confirmed" at bounding box center [651, 64] width 181 height 25
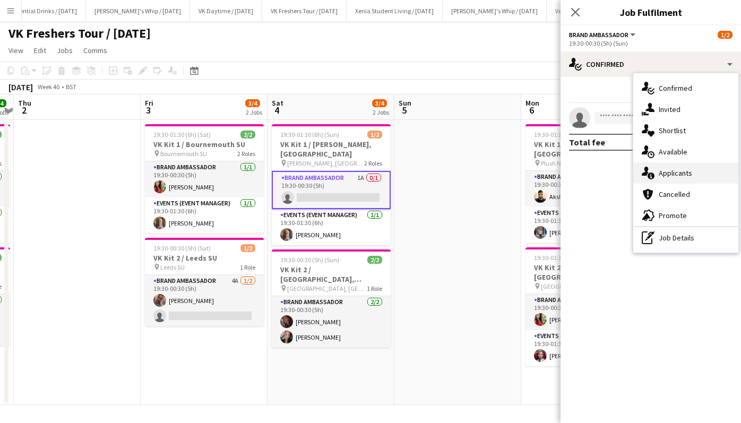
click at [683, 175] on span "Applicants" at bounding box center [675, 173] width 33 height 10
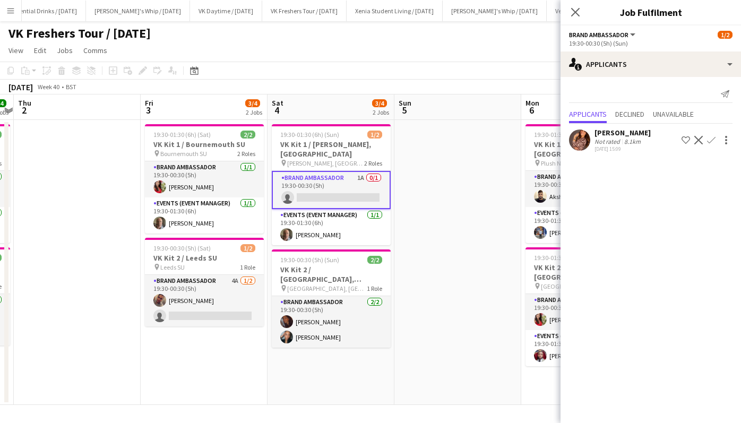
click at [711, 140] on app-icon "Confirm" at bounding box center [711, 140] width 8 height 8
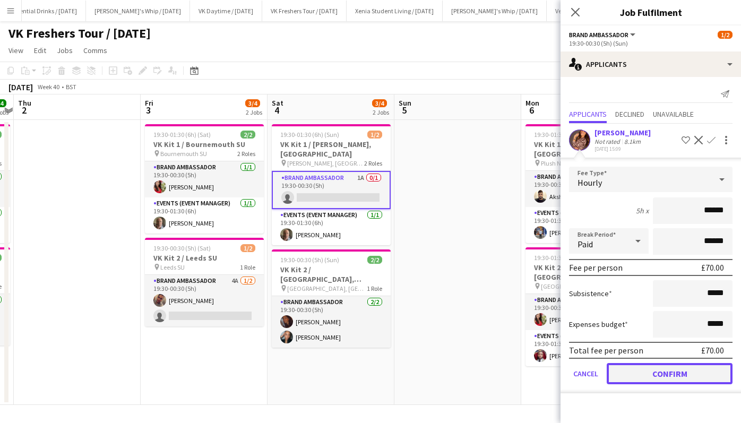
click at [671, 371] on button "Confirm" at bounding box center [670, 373] width 126 height 21
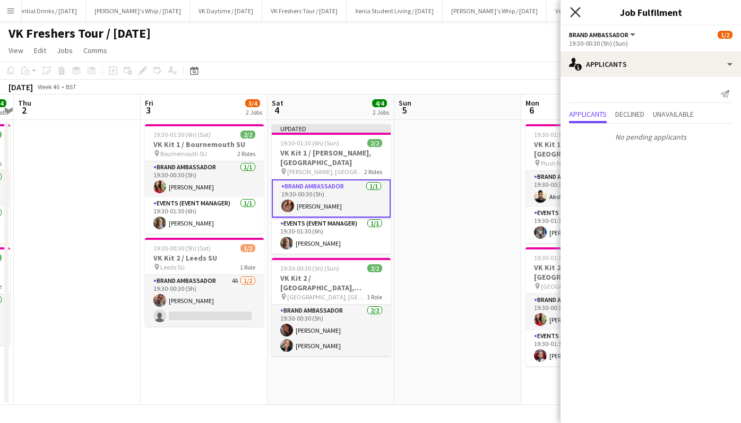
click at [578, 10] on icon at bounding box center [575, 12] width 10 height 10
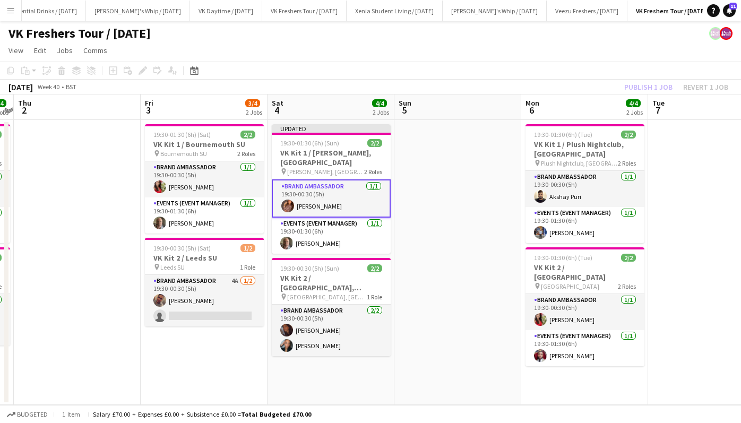
click at [641, 83] on div "Publish 1 job Revert 1 job" at bounding box center [677, 87] width 130 height 14
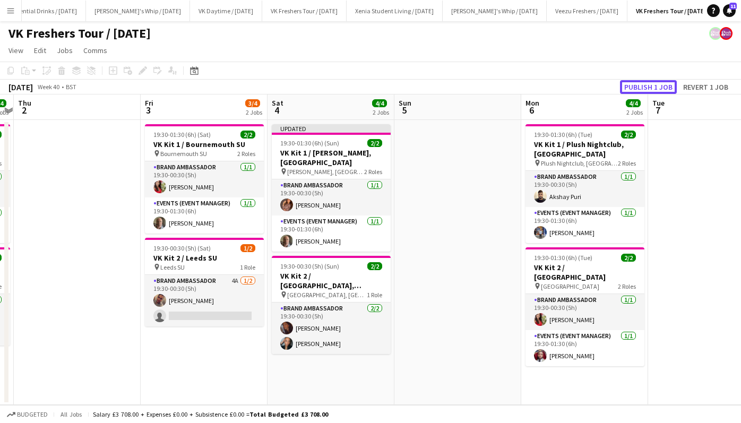
click at [641, 83] on button "Publish 1 job" at bounding box center [648, 87] width 57 height 14
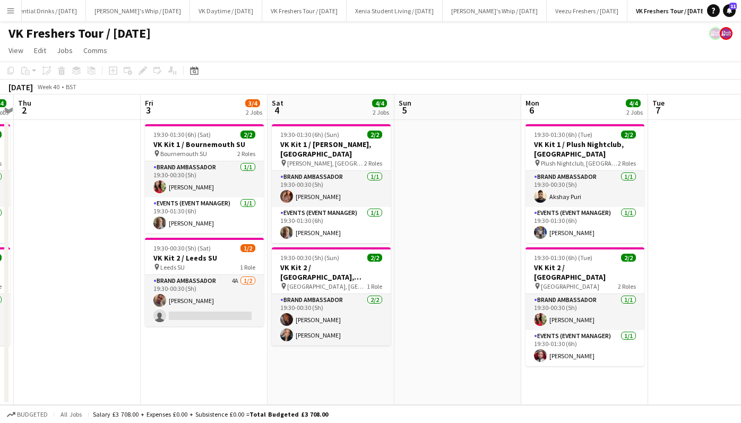
scroll to position [0, 238]
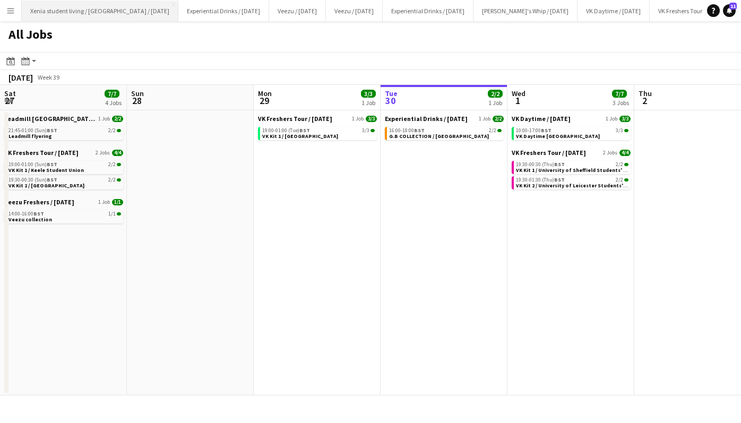
scroll to position [0, 250]
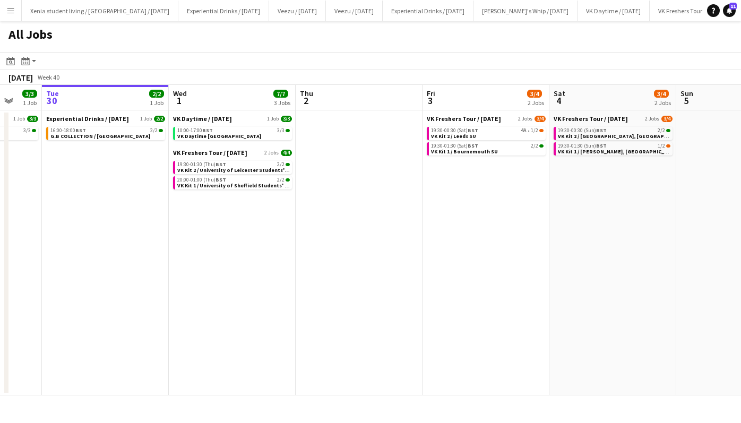
scroll to position [0, 340]
click at [609, 149] on span "VK Kit 1 / [PERSON_NAME], [GEOGRAPHIC_DATA]" at bounding box center [617, 151] width 121 height 7
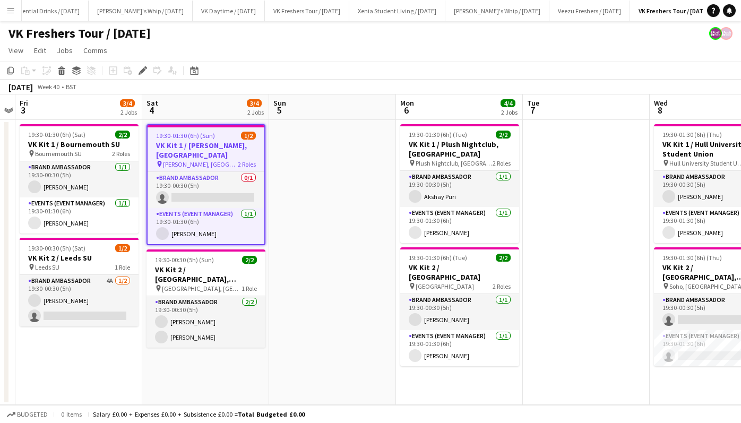
scroll to position [0, 388]
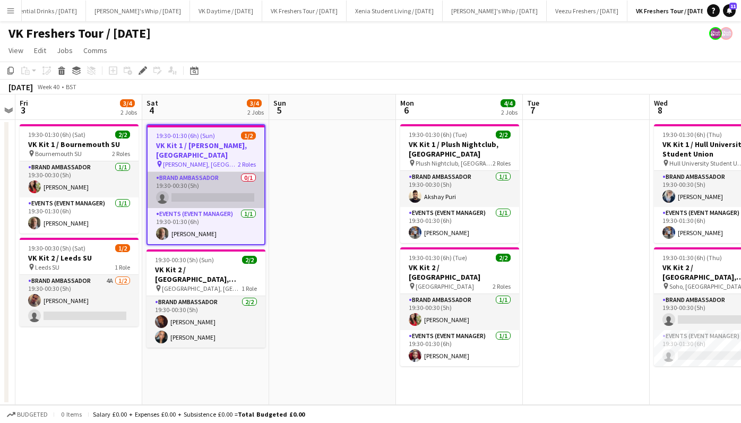
click at [211, 195] on app-card-role "Brand Ambassador 0/1 19:30-00:30 (5h) single-neutral-actions" at bounding box center [206, 190] width 117 height 36
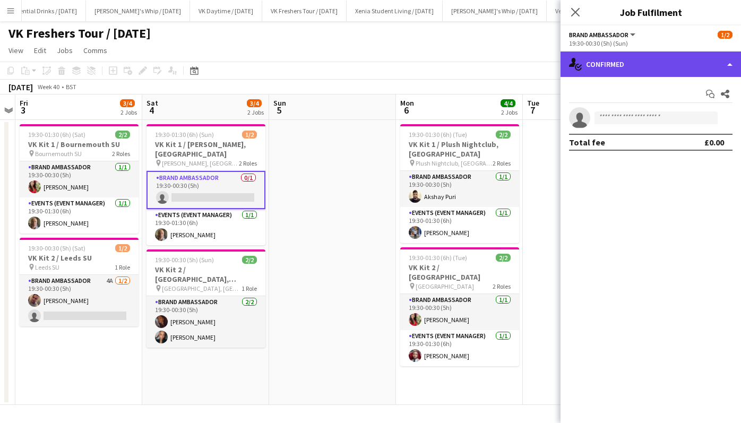
click at [624, 59] on div "single-neutral-actions-check-2 Confirmed" at bounding box center [651, 64] width 181 height 25
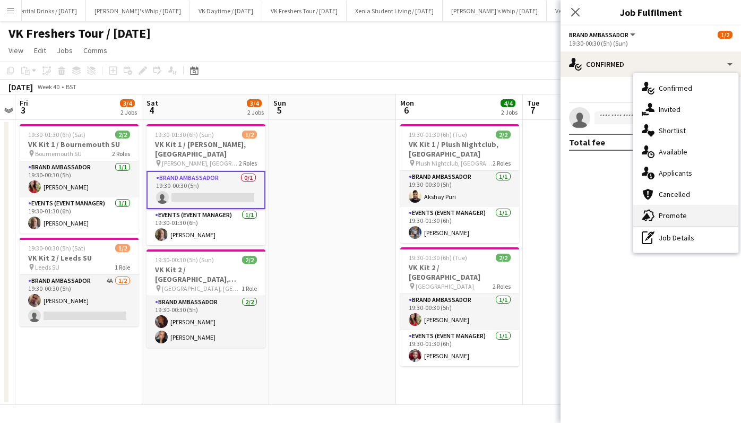
click at [678, 210] on div "advertising-megaphone Promote" at bounding box center [685, 215] width 105 height 21
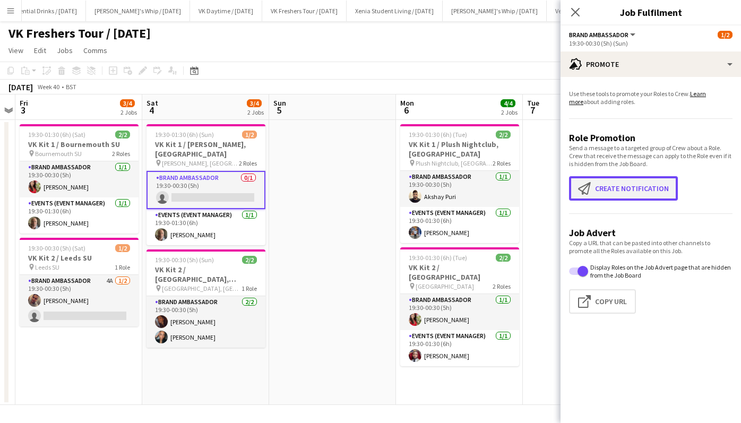
click at [653, 190] on button "Create notification Create notification" at bounding box center [623, 188] width 109 height 24
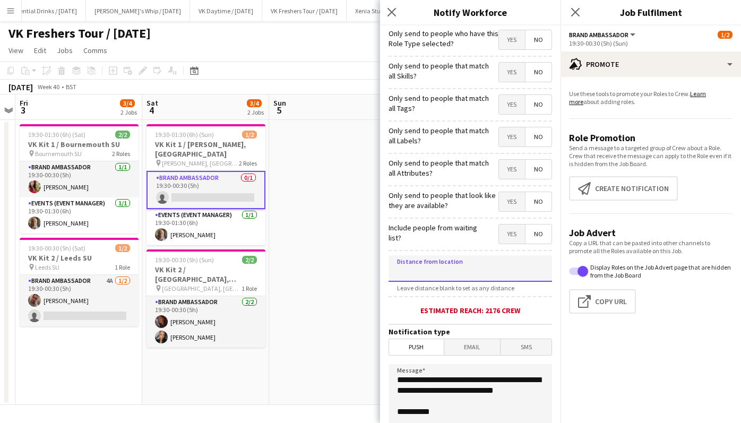
click at [472, 273] on input at bounding box center [471, 268] width 164 height 27
type input "*****"
click at [518, 346] on span "SMS" at bounding box center [526, 347] width 51 height 16
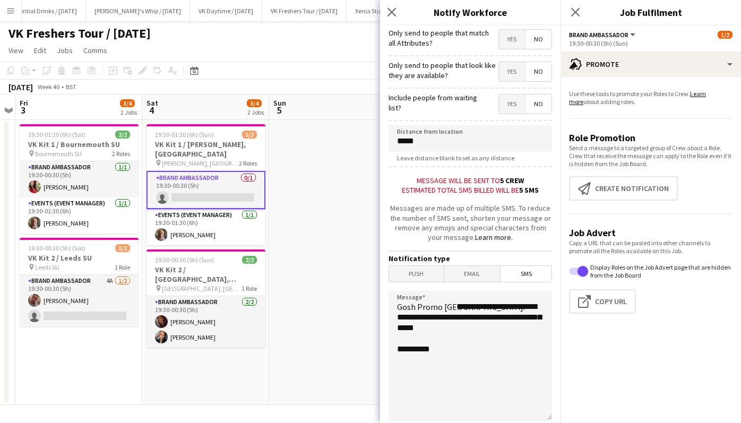
scroll to position [131, 0]
click at [457, 308] on textarea "**********" at bounding box center [471, 355] width 164 height 130
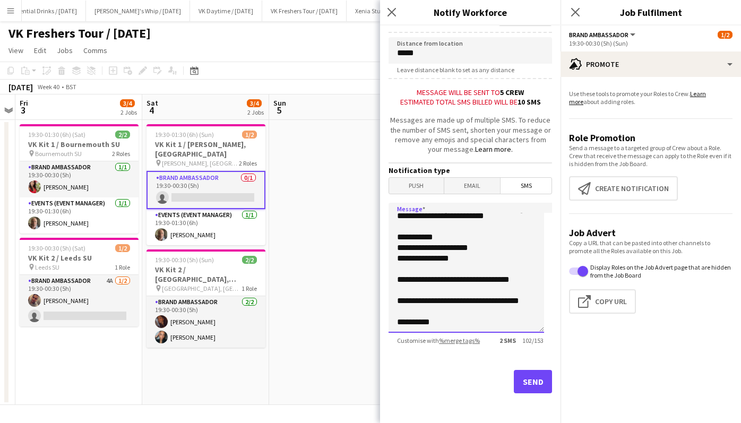
scroll to position [220, 0]
type textarea "**********"
click at [524, 382] on button "Send" at bounding box center [533, 381] width 38 height 23
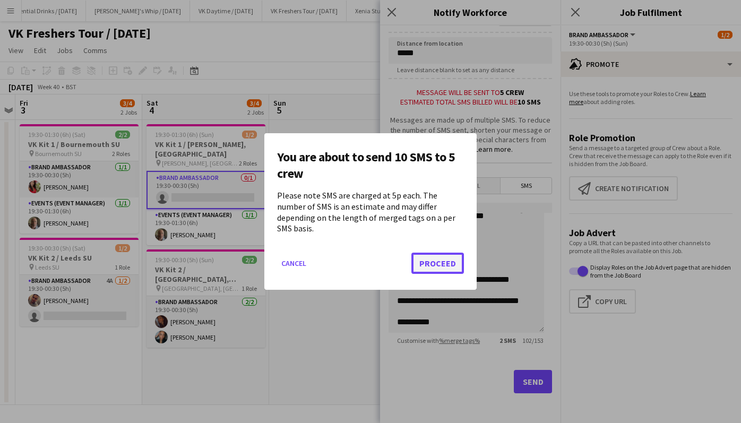
click at [449, 253] on button "Proceed" at bounding box center [437, 263] width 53 height 21
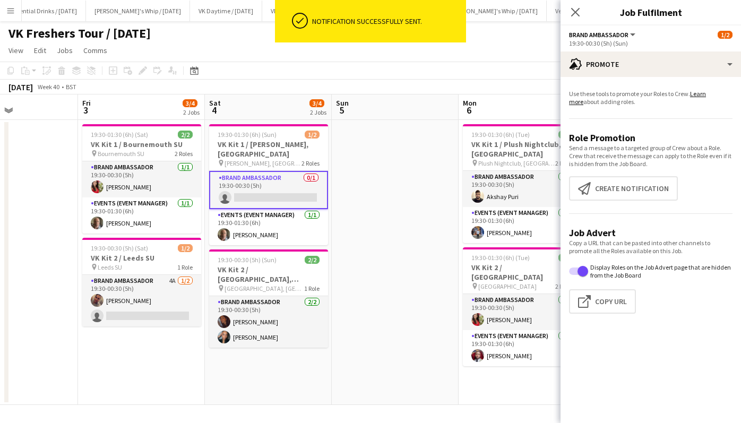
scroll to position [0, 302]
click at [577, 16] on icon "Close pop-in" at bounding box center [575, 12] width 10 height 10
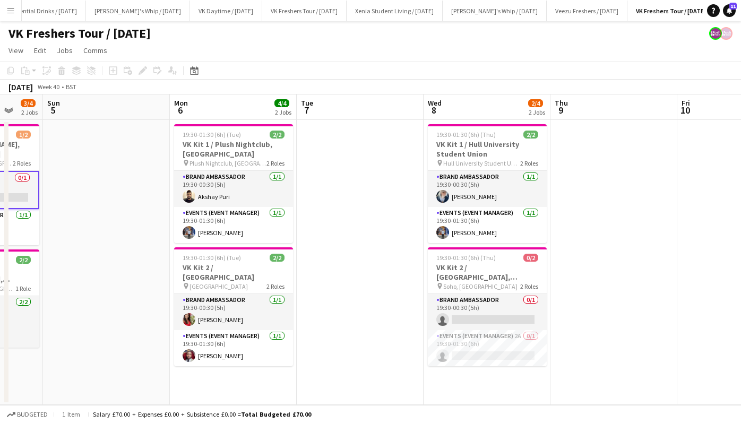
scroll to position [0, 338]
click at [493, 340] on app-card-role "Events (Event Manager) 2A 0/1 19:30-01:30 (6h) single-neutral-actions" at bounding box center [486, 348] width 119 height 36
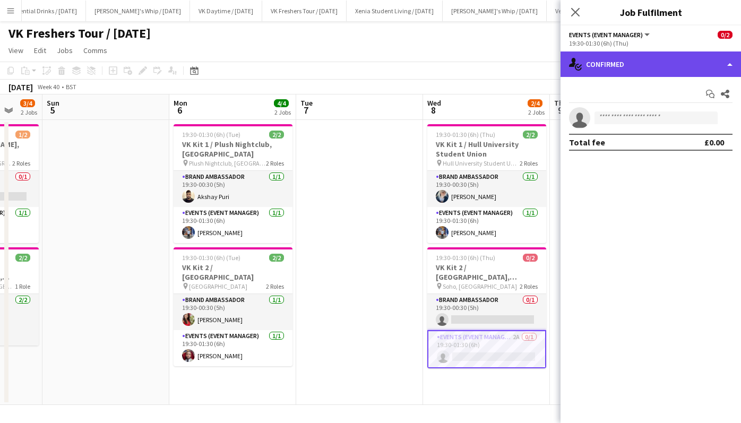
click at [645, 66] on div "single-neutral-actions-check-2 Confirmed" at bounding box center [651, 64] width 181 height 25
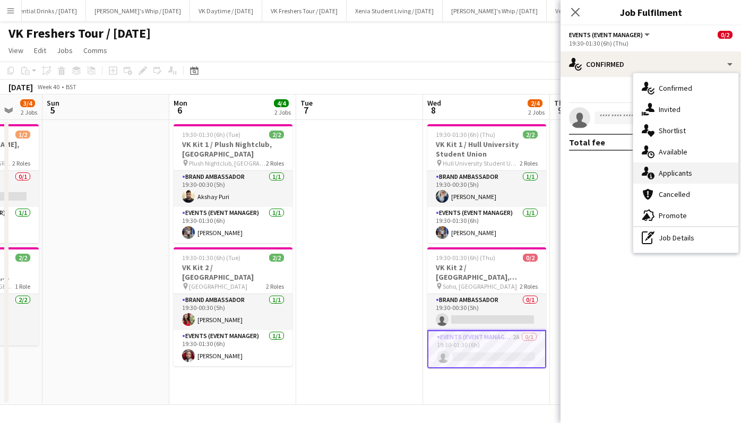
click at [679, 175] on span "Applicants" at bounding box center [675, 173] width 33 height 10
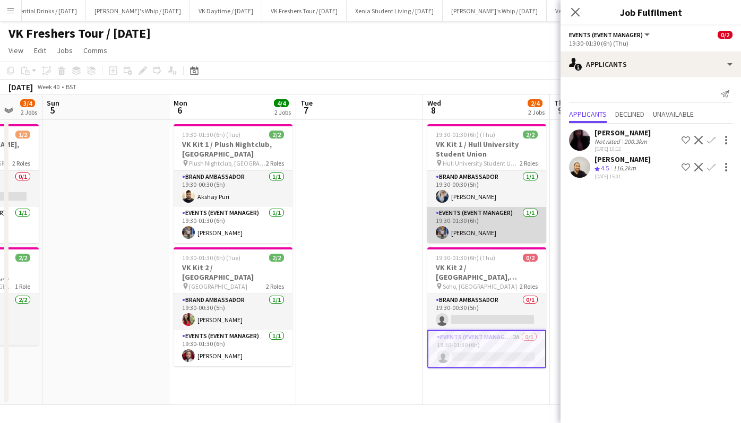
scroll to position [0, 329]
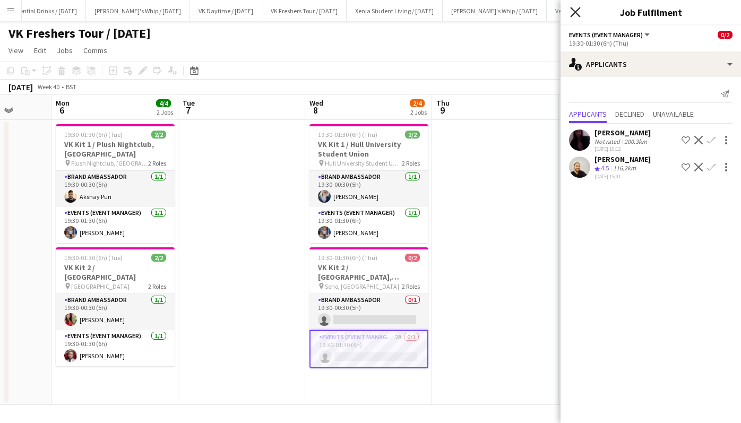
click at [578, 12] on icon "Close pop-in" at bounding box center [575, 12] width 10 height 10
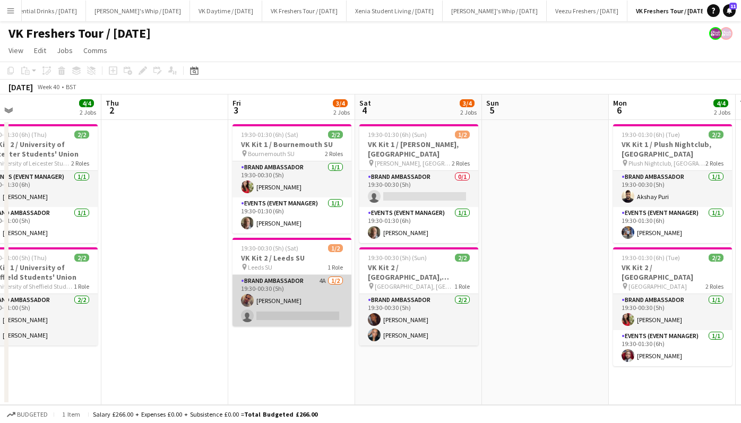
scroll to position [0, 335]
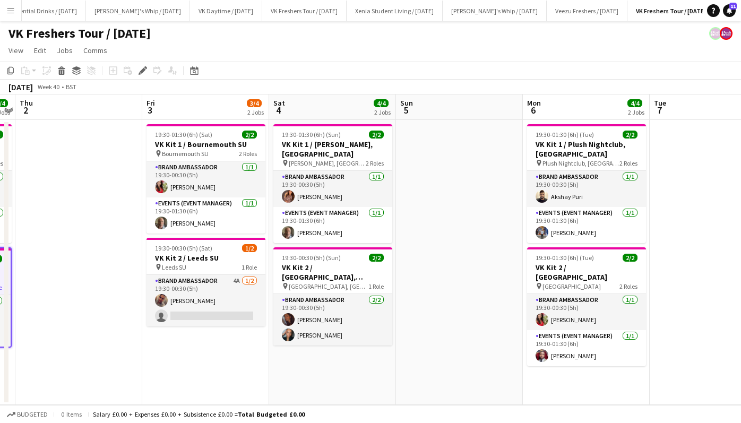
scroll to position [0, 288]
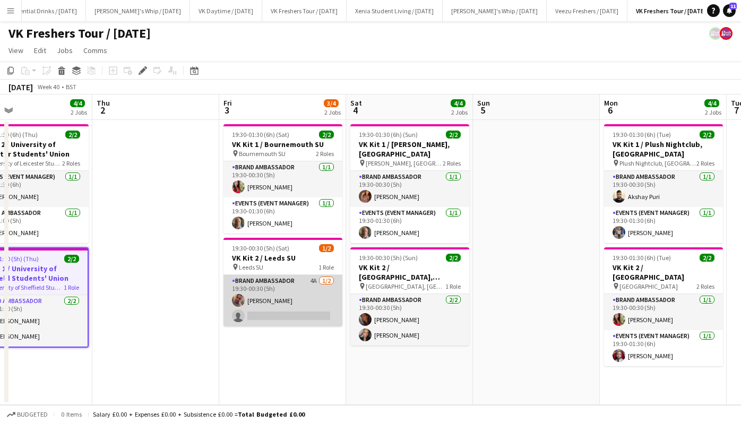
click at [275, 299] on app-card-role "Brand Ambassador 4A [DATE] 19:30-00:30 (5h) [PERSON_NAME] single-neutral-actions" at bounding box center [283, 301] width 119 height 52
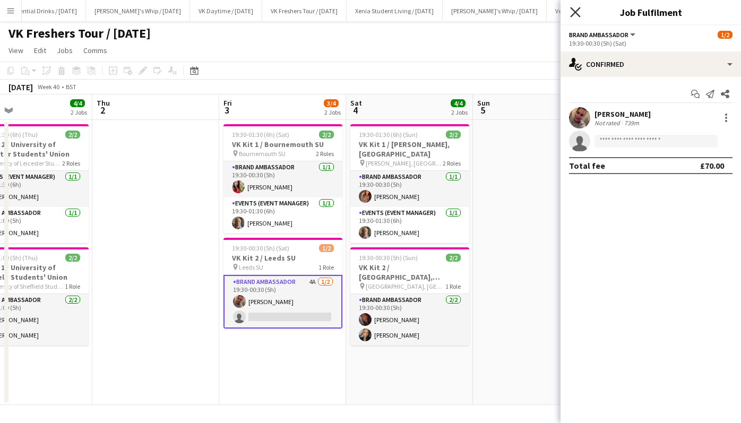
click at [577, 13] on icon at bounding box center [575, 12] width 10 height 10
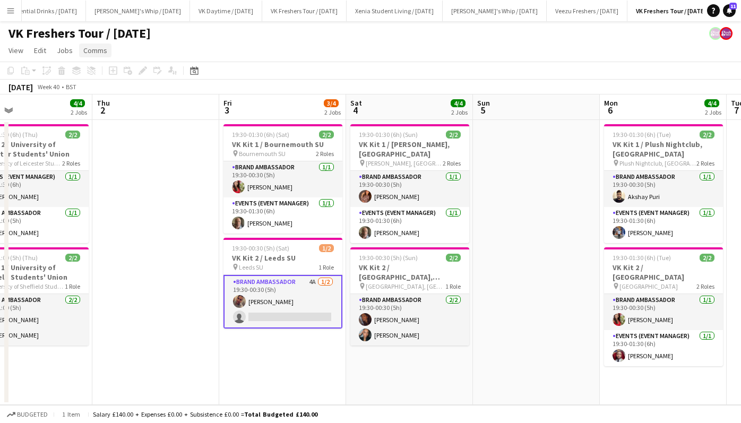
click at [96, 54] on span "Comms" at bounding box center [95, 51] width 24 height 10
click at [107, 68] on span "Notify confirmed crew" at bounding box center [122, 73] width 71 height 10
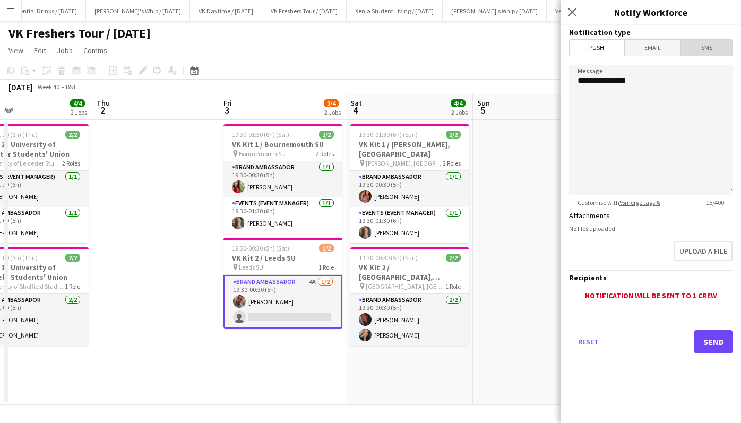
click at [720, 50] on span "SMS" at bounding box center [706, 48] width 51 height 16
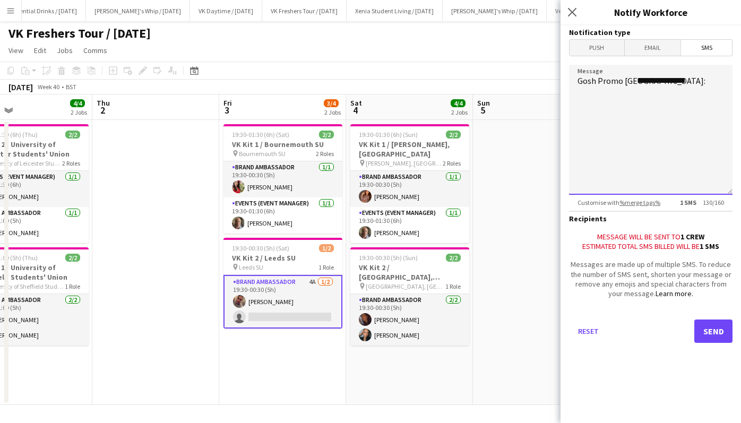
click at [638, 84] on textarea "**********" at bounding box center [651, 130] width 164 height 130
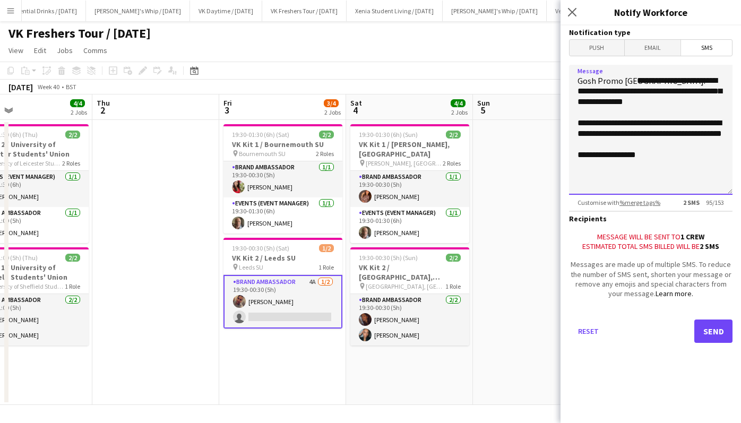
type textarea "**********"
click at [715, 328] on button "Send" at bounding box center [713, 331] width 38 height 23
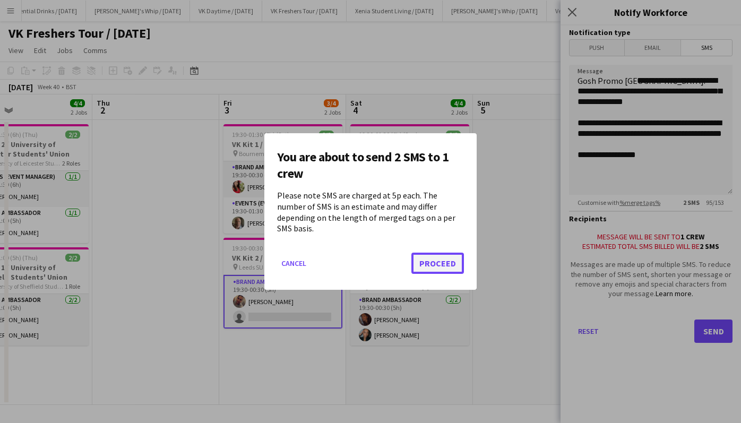
click at [443, 253] on button "Proceed" at bounding box center [437, 263] width 53 height 21
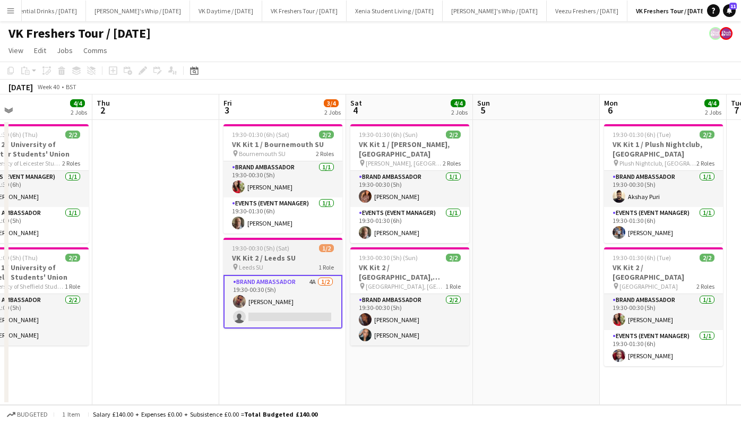
click at [286, 258] on h3 "VK Kit 2 / Leeds SU" at bounding box center [283, 258] width 119 height 10
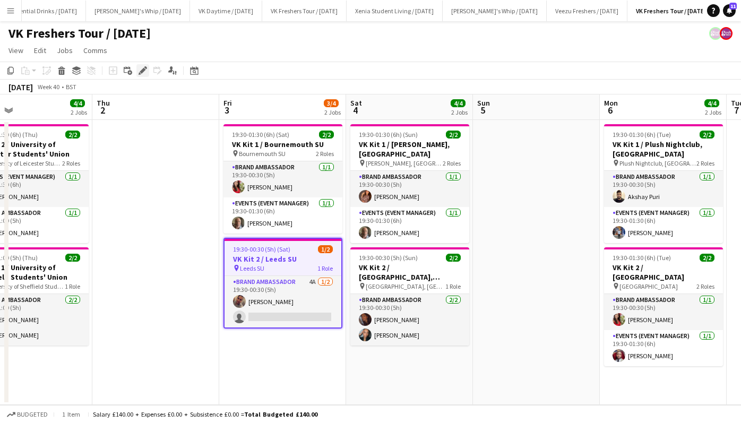
click at [144, 64] on div "Edit" at bounding box center [142, 70] width 13 height 13
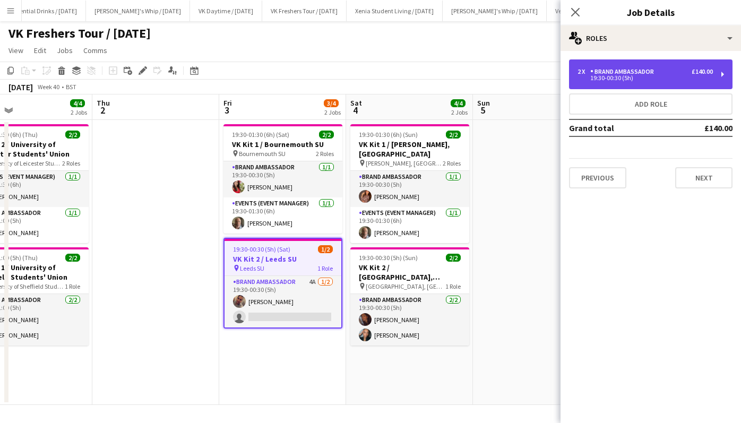
click at [666, 76] on div "19:30-00:30 (5h)" at bounding box center [645, 77] width 135 height 5
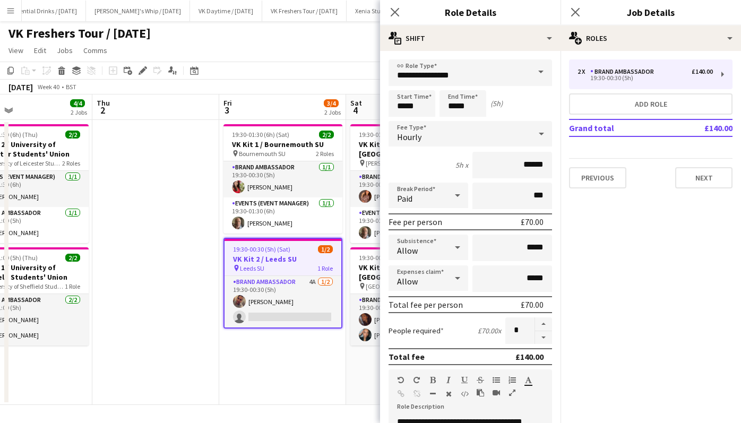
click at [534, 73] on span at bounding box center [541, 71] width 22 height 25
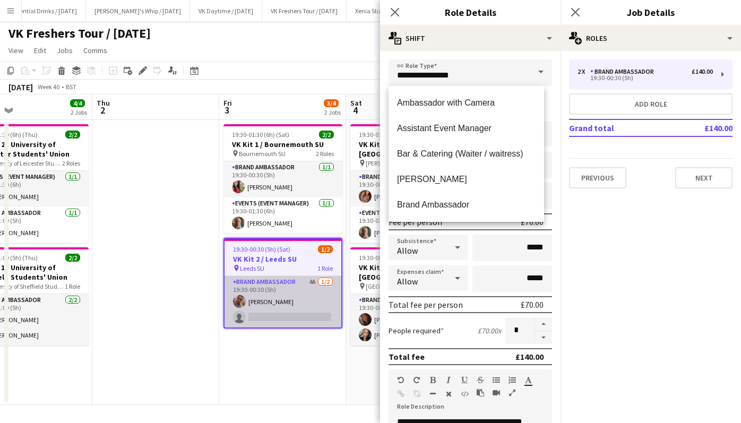
click at [277, 301] on app-card-role "Brand Ambassador 4A [DATE] 19:30-00:30 (5h) [PERSON_NAME] single-neutral-actions" at bounding box center [283, 302] width 117 height 52
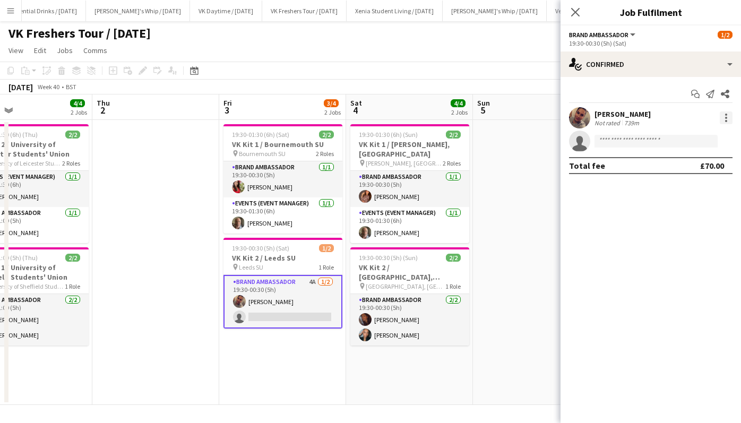
click at [726, 114] on div at bounding box center [726, 115] width 2 height 2
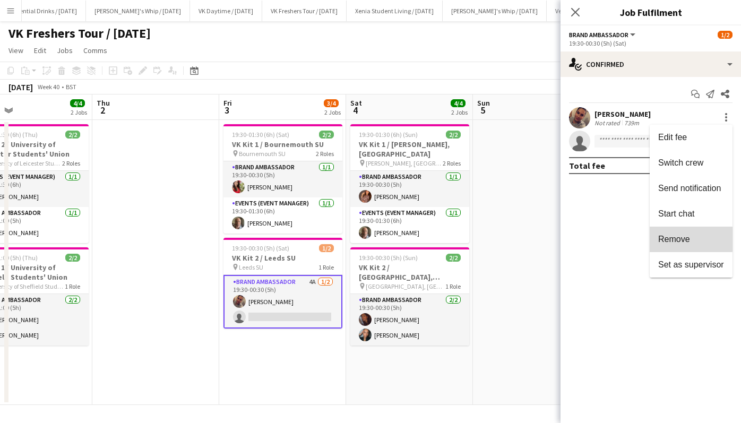
click at [688, 239] on span "Remove" at bounding box center [674, 239] width 32 height 9
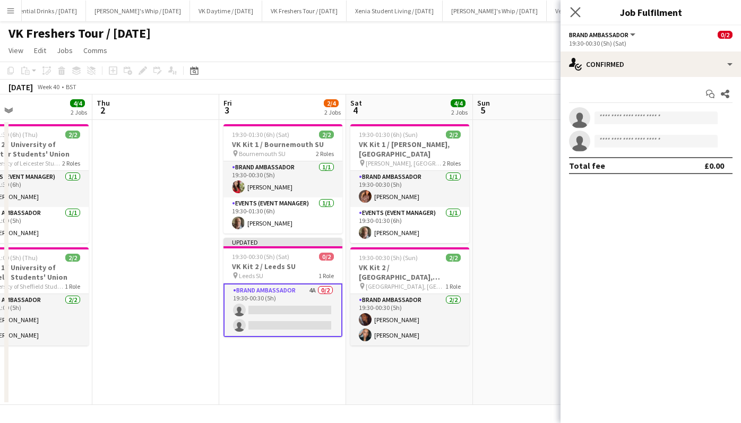
click at [577, 17] on icon "Close pop-in" at bounding box center [575, 12] width 10 height 10
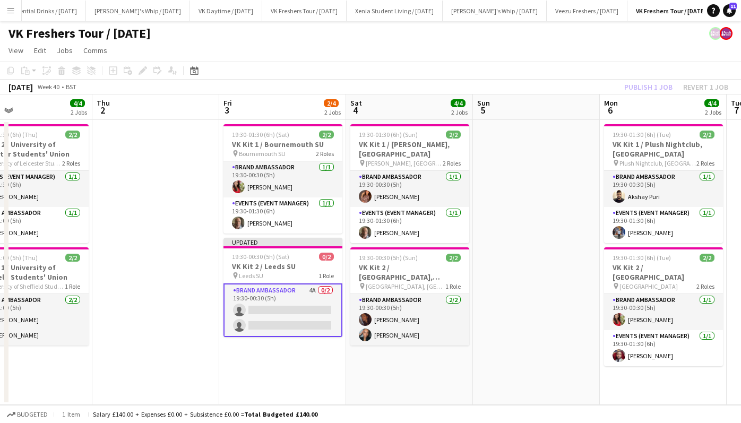
click at [650, 83] on div "Publish 1 job Revert 1 job" at bounding box center [677, 87] width 130 height 14
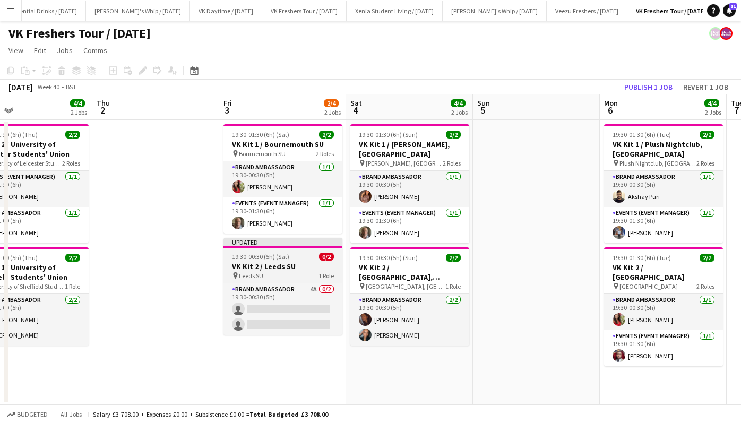
click at [302, 257] on div "19:30-00:30 (5h) (Sat) 0/2" at bounding box center [283, 257] width 119 height 8
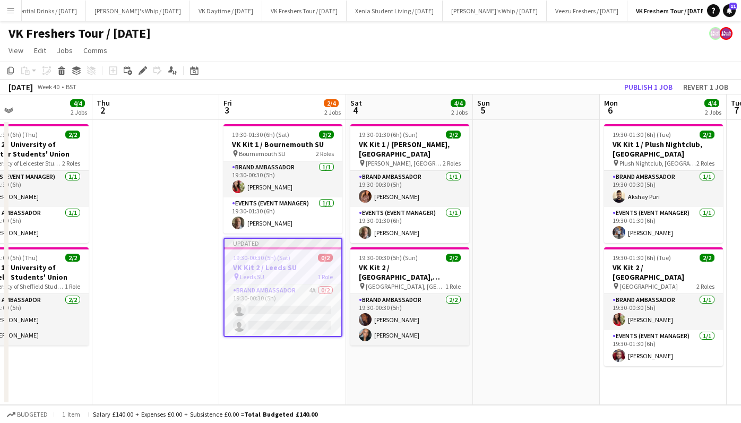
click at [281, 271] on h3 "VK Kit 2 / Leeds SU" at bounding box center [283, 268] width 117 height 10
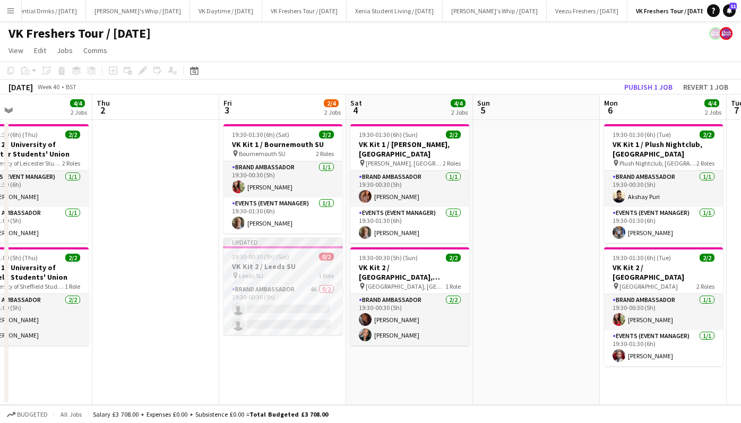
click at [281, 271] on div "pin Leeds SU 1 Role" at bounding box center [283, 275] width 119 height 8
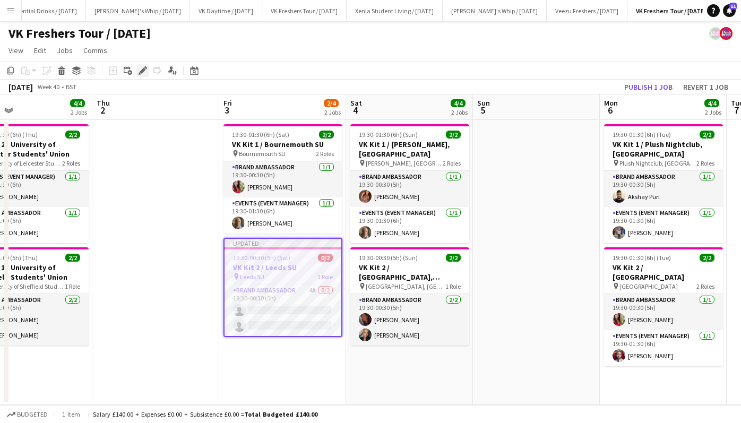
click at [143, 67] on icon "Edit" at bounding box center [143, 70] width 8 height 8
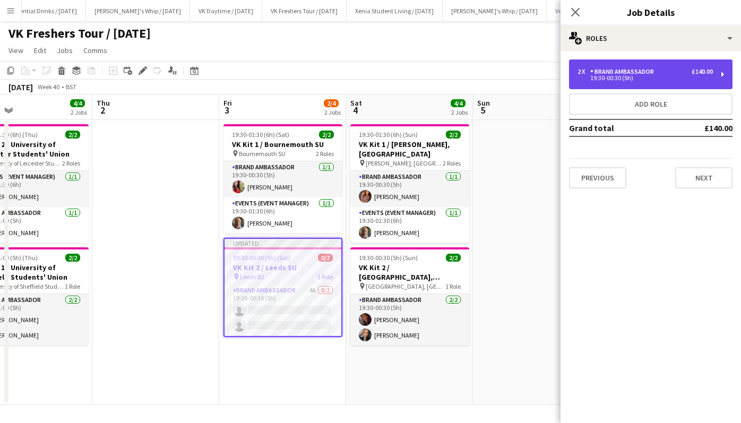
click at [645, 70] on div "Brand Ambassador" at bounding box center [624, 71] width 68 height 7
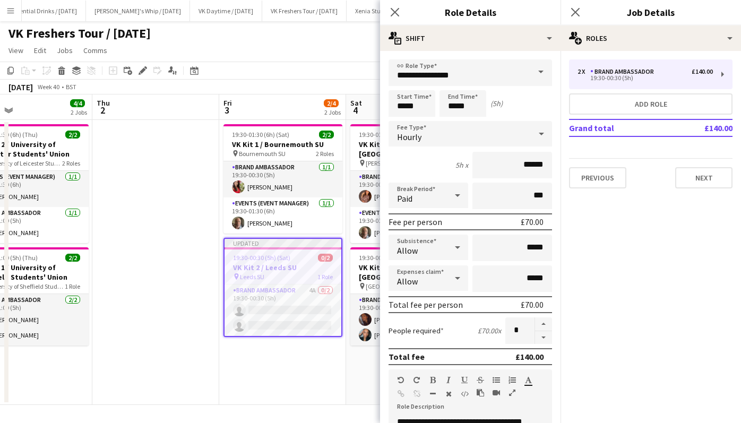
click at [531, 72] on span at bounding box center [541, 71] width 22 height 25
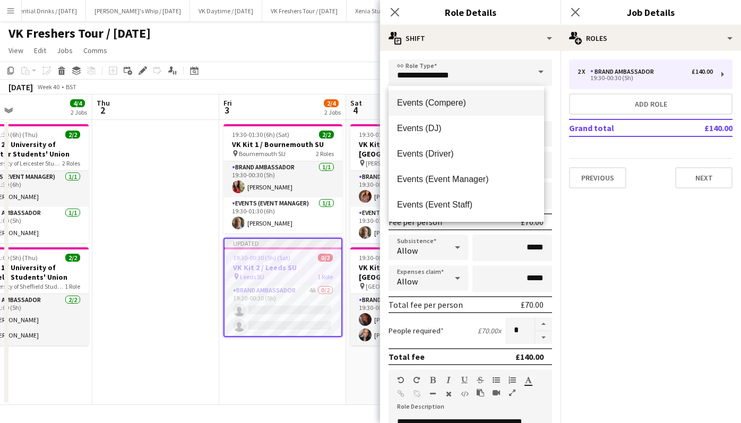
scroll to position [204, 0]
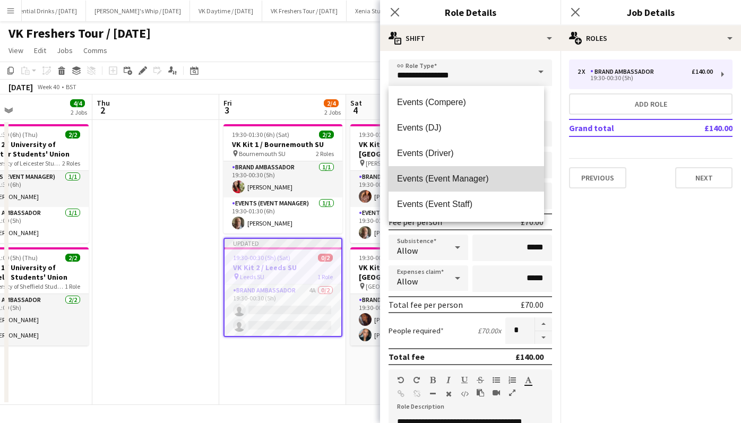
click at [485, 181] on span "Events (Event Manager)" at bounding box center [466, 179] width 139 height 10
type input "**********"
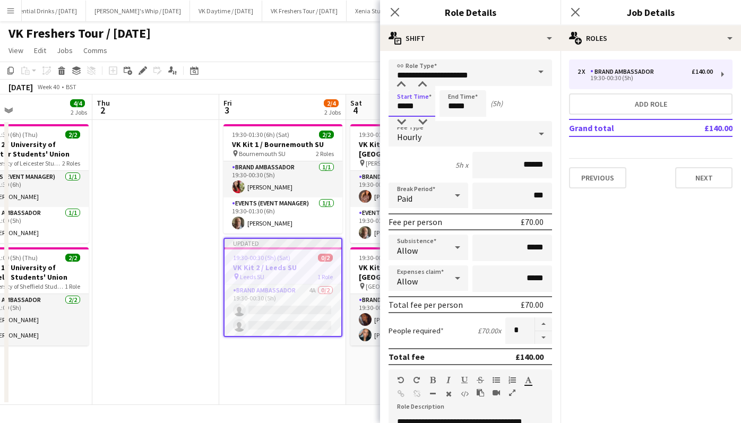
click at [413, 107] on input "*****" at bounding box center [412, 103] width 47 height 27
click at [399, 121] on div at bounding box center [401, 122] width 21 height 11
click at [402, 87] on div at bounding box center [401, 85] width 21 height 11
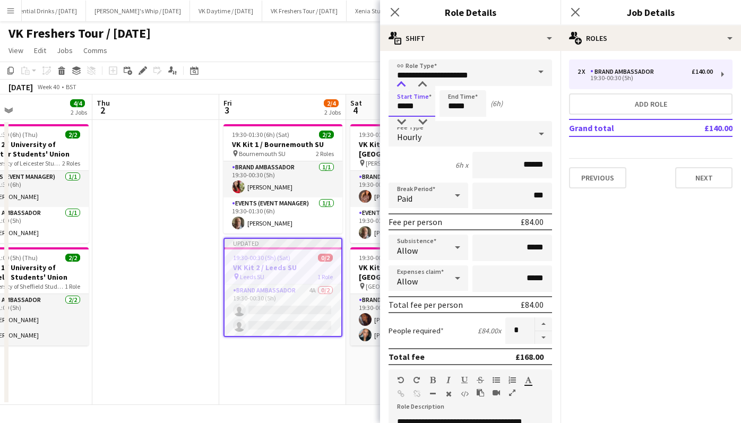
click at [402, 87] on div at bounding box center [401, 85] width 21 height 11
type input "*****"
click at [402, 87] on div at bounding box center [401, 85] width 21 height 11
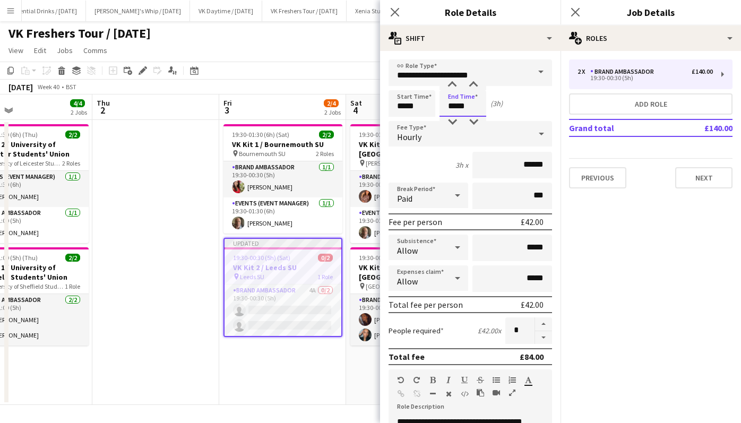
click at [459, 104] on input "*****" at bounding box center [463, 103] width 47 height 27
type input "*****"
click at [452, 84] on div at bounding box center [452, 85] width 21 height 11
click at [535, 136] on icon at bounding box center [541, 133] width 13 height 21
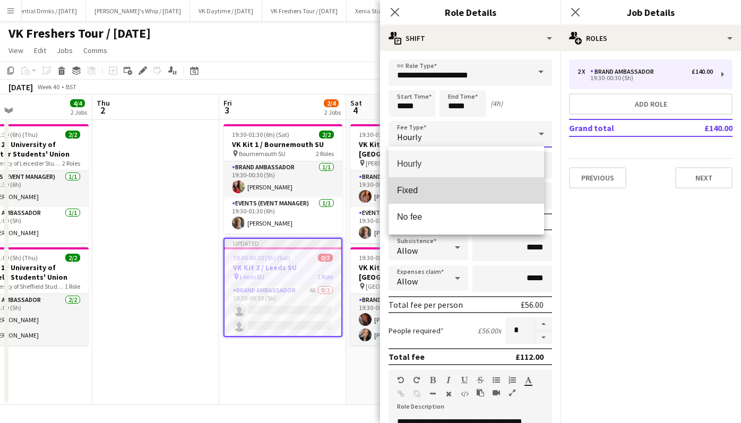
click at [503, 182] on mat-option "Fixed" at bounding box center [467, 190] width 156 height 27
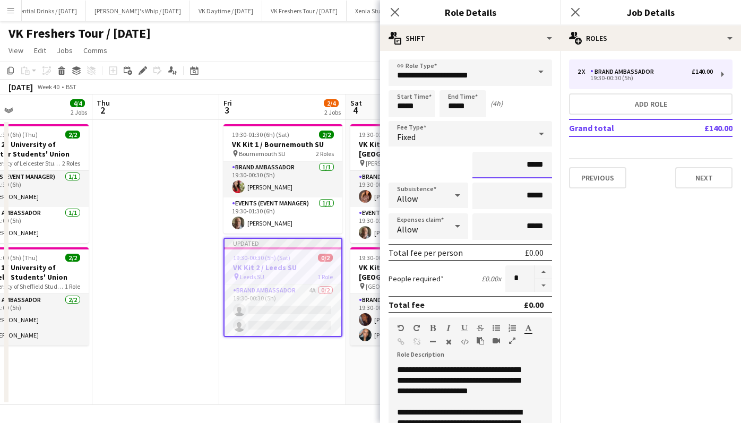
click at [520, 167] on input "*****" at bounding box center [513, 165] width 80 height 27
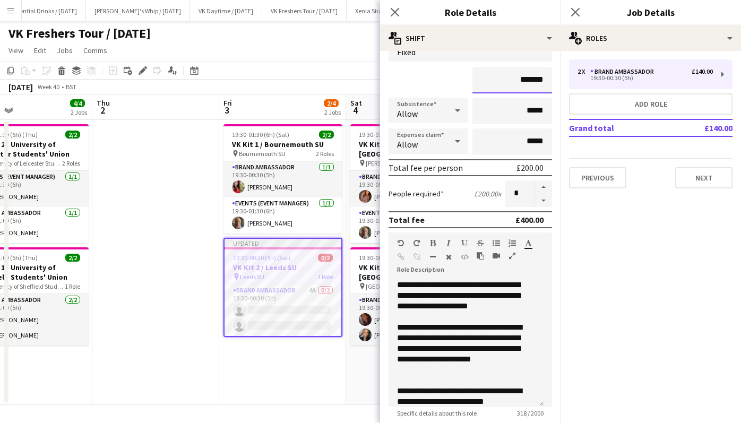
scroll to position [85, 0]
type input "*******"
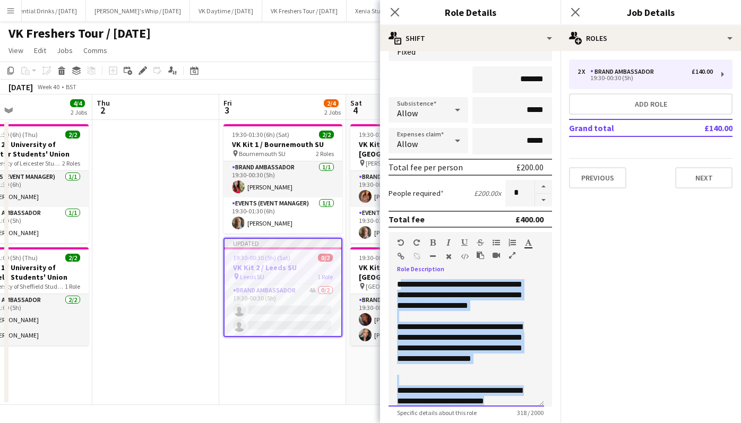
scroll to position [8, 0]
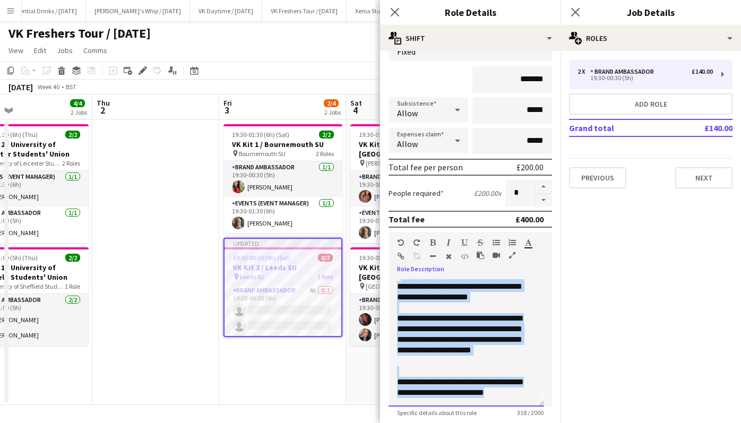
drag, startPoint x: 399, startPoint y: 285, endPoint x: 531, endPoint y: 410, distance: 182.9
click at [531, 410] on app-form-group "**********" at bounding box center [471, 324] width 164 height 185
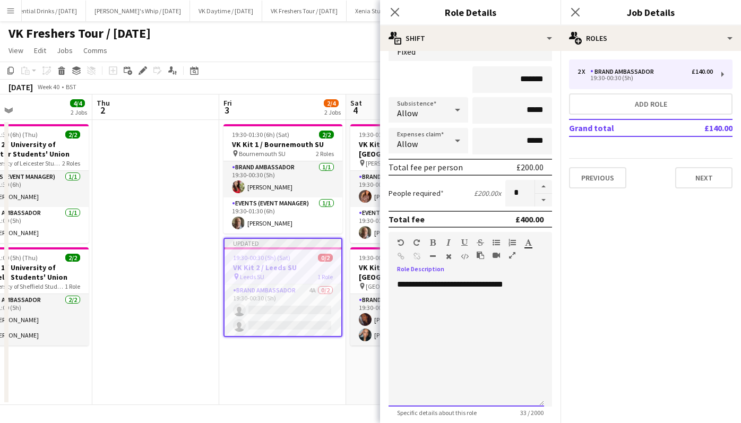
scroll to position [244, 0]
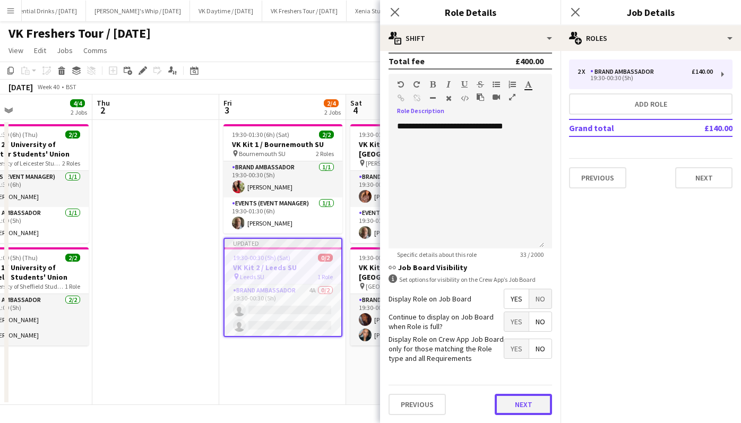
click at [533, 406] on button "Next" at bounding box center [523, 404] width 57 height 21
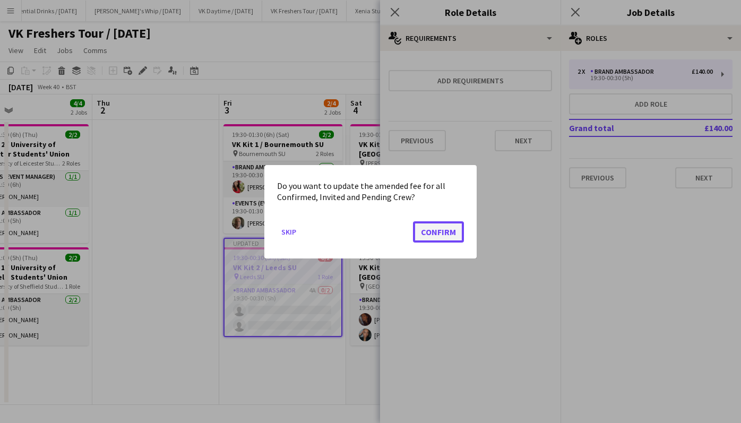
click at [445, 229] on button "Confirm" at bounding box center [438, 231] width 51 height 21
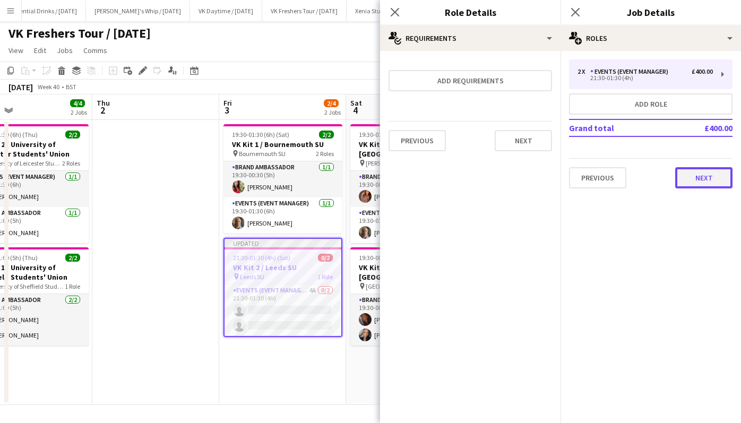
click at [701, 178] on button "Next" at bounding box center [703, 177] width 57 height 21
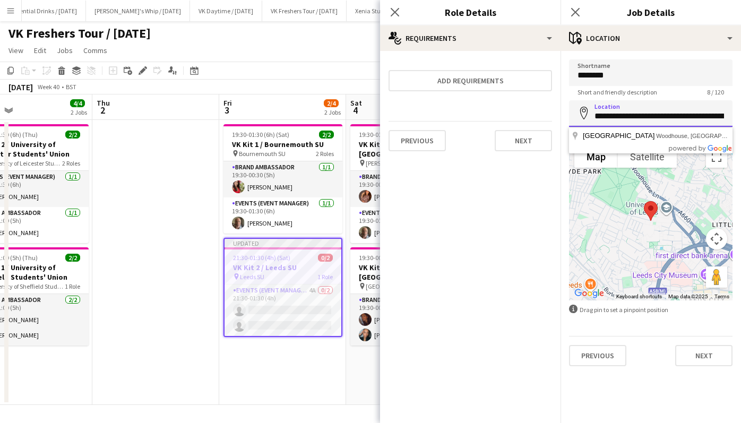
drag, startPoint x: 694, startPoint y: 114, endPoint x: 573, endPoint y: 126, distance: 121.7
click at [573, 126] on input "**********" at bounding box center [651, 113] width 164 height 27
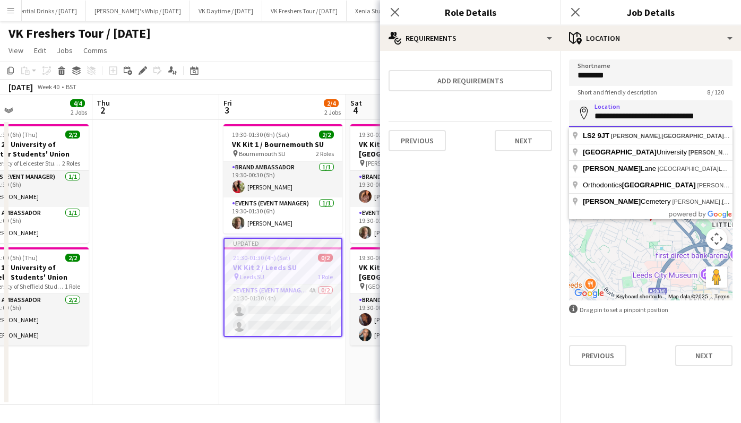
drag, startPoint x: 716, startPoint y: 116, endPoint x: 570, endPoint y: 115, distance: 145.5
click at [570, 115] on input "**********" at bounding box center [651, 113] width 164 height 27
paste input "**"
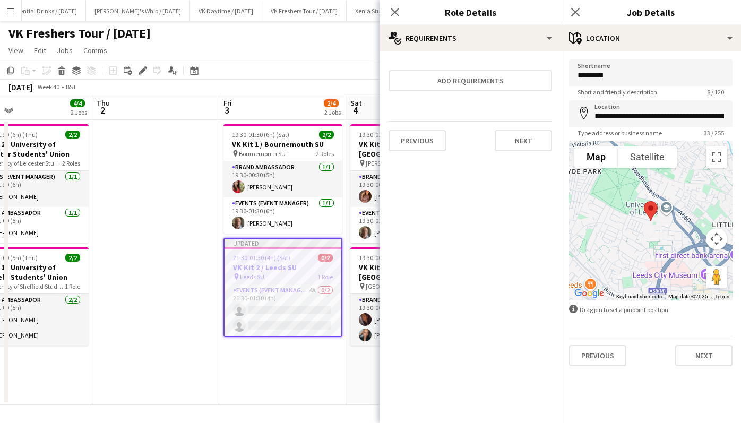
type input "**********"
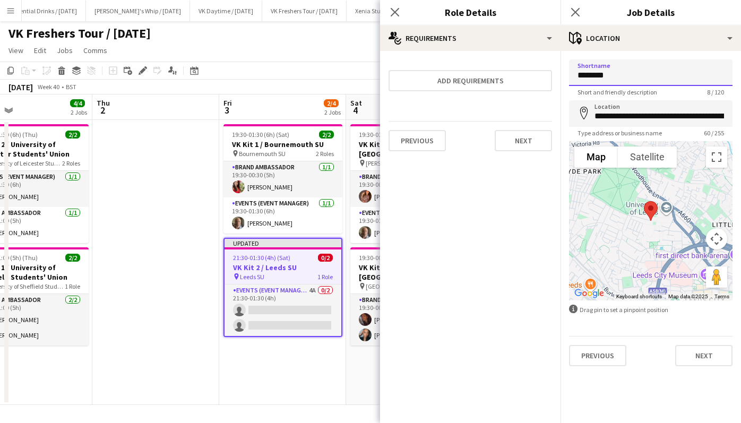
drag, startPoint x: 630, startPoint y: 75, endPoint x: 561, endPoint y: 75, distance: 69.6
click at [561, 75] on form "**********" at bounding box center [651, 212] width 181 height 307
paste input
type input "**********"
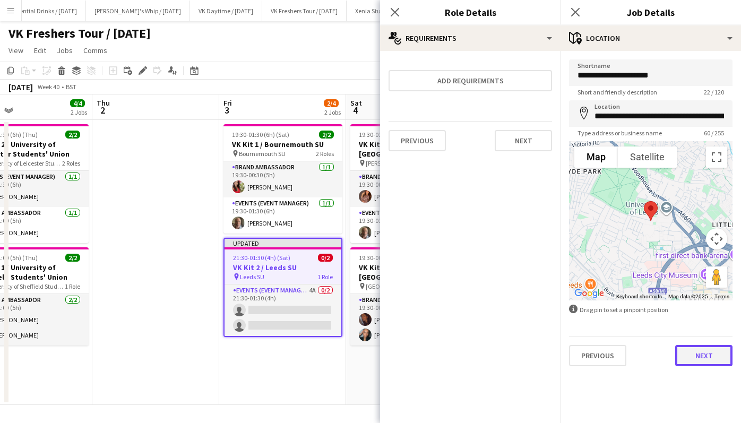
click at [698, 353] on button "Next" at bounding box center [703, 355] width 57 height 21
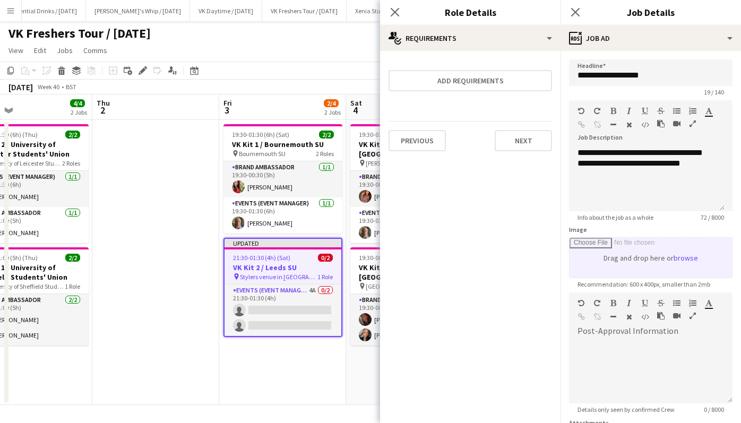
scroll to position [135, 0]
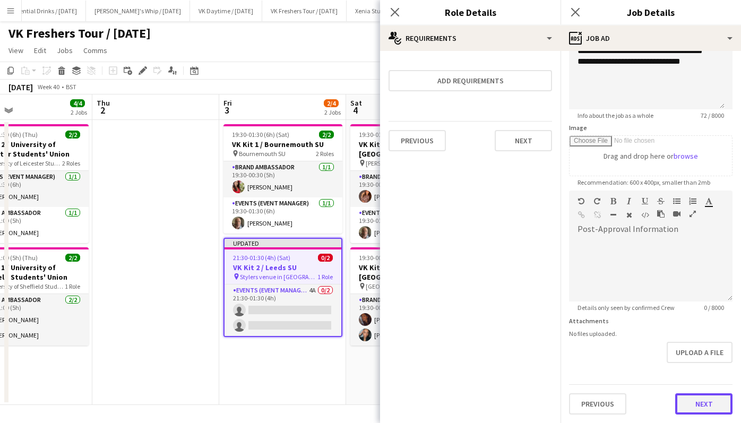
click at [697, 372] on form "**********" at bounding box center [651, 186] width 181 height 457
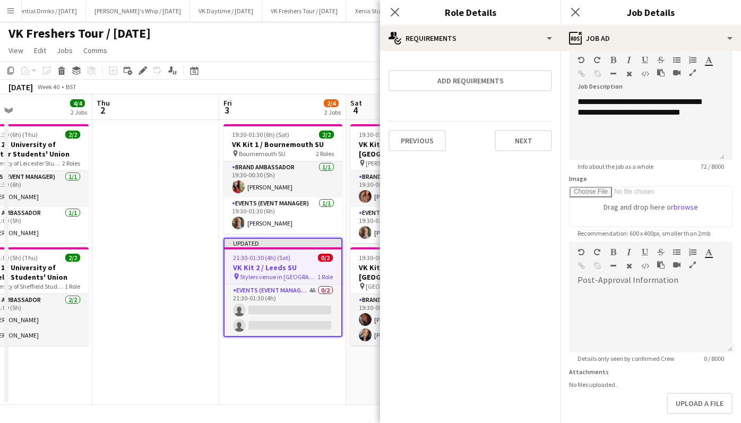
scroll to position [101, 0]
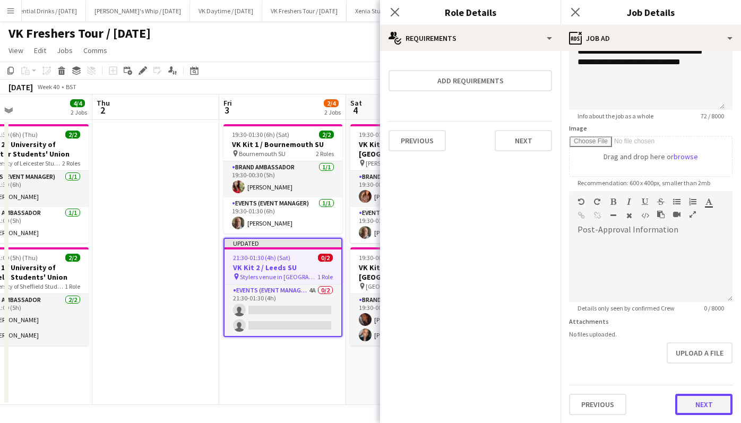
click at [696, 402] on button "Next" at bounding box center [703, 404] width 57 height 21
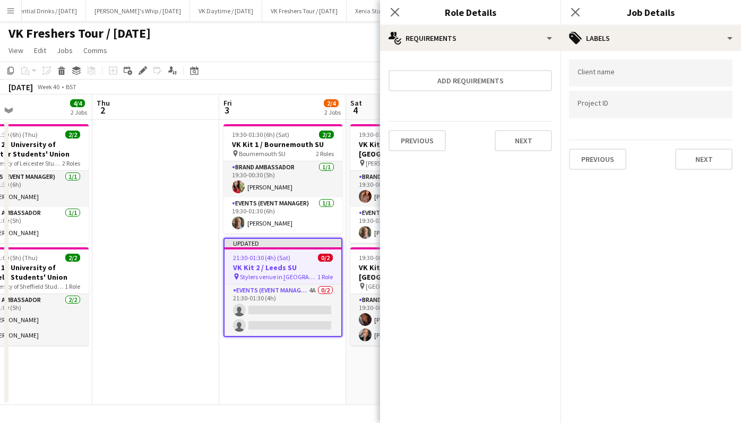
scroll to position [0, 0]
click at [700, 164] on button "Next" at bounding box center [703, 159] width 57 height 21
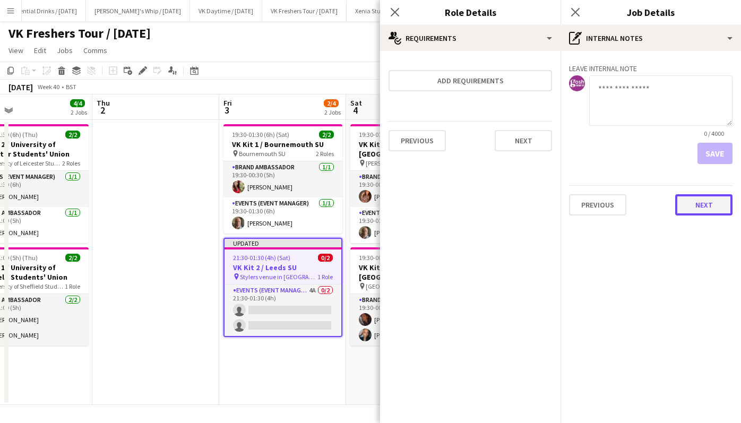
click at [695, 200] on button "Next" at bounding box center [703, 204] width 57 height 21
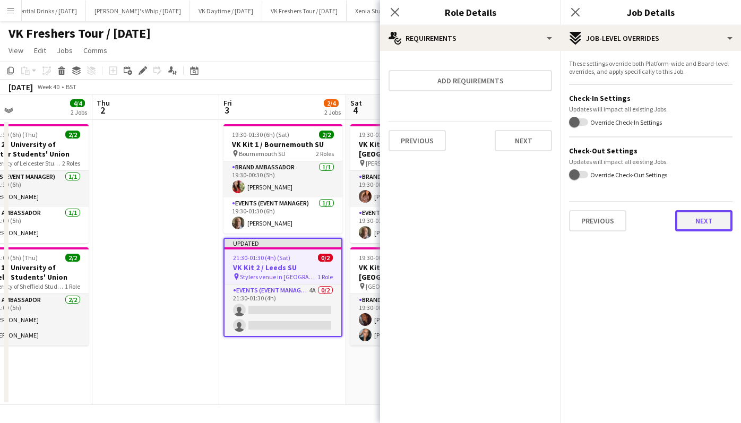
click at [707, 219] on button "Next" at bounding box center [703, 220] width 57 height 21
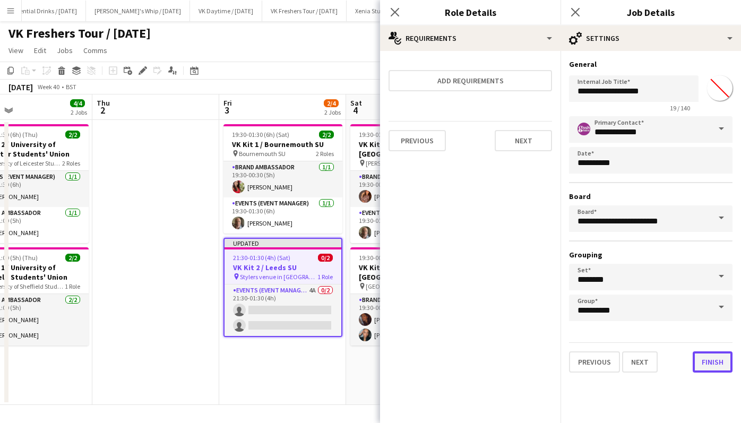
click at [714, 358] on button "Finish" at bounding box center [713, 361] width 40 height 21
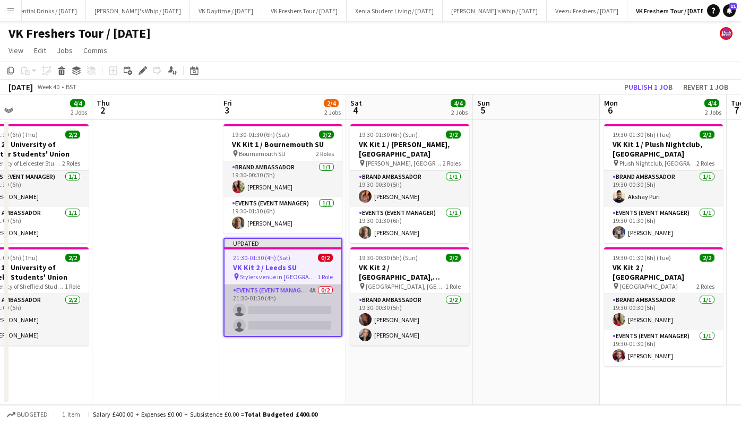
click at [292, 312] on app-card-role "Events (Event Manager) 4A 0/2 21:30-01:30 (4h) single-neutral-actions single-ne…" at bounding box center [283, 311] width 117 height 52
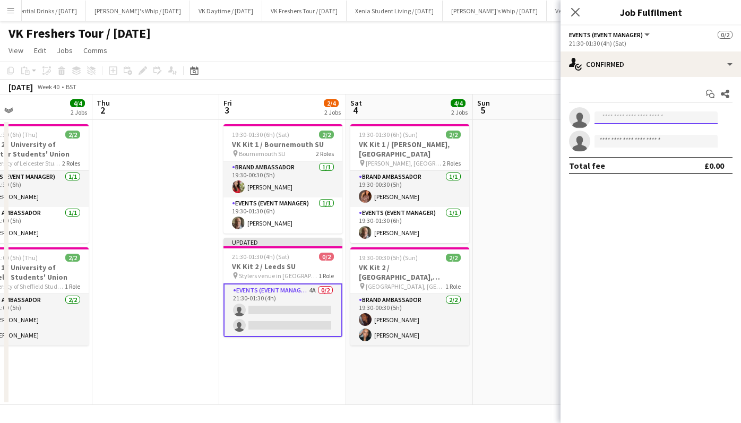
click at [616, 116] on input at bounding box center [656, 118] width 123 height 13
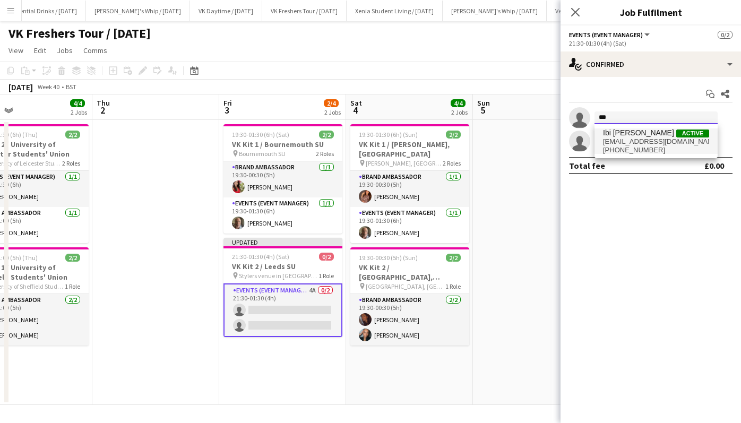
type input "***"
click at [647, 144] on span "ibiparkar3@gmail.com" at bounding box center [656, 142] width 106 height 8
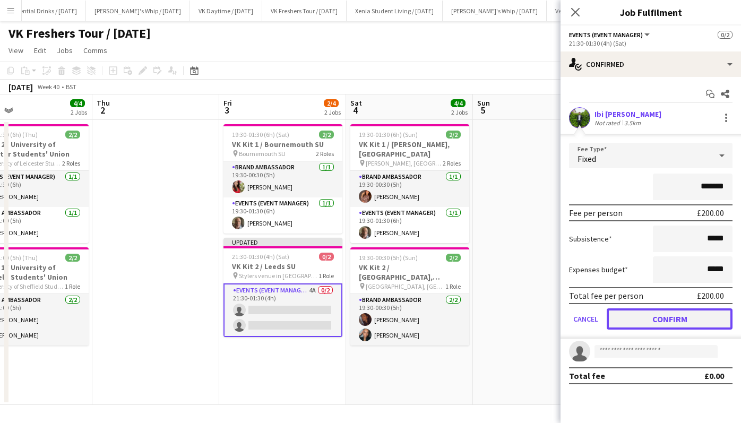
click at [650, 313] on button "Confirm" at bounding box center [670, 318] width 126 height 21
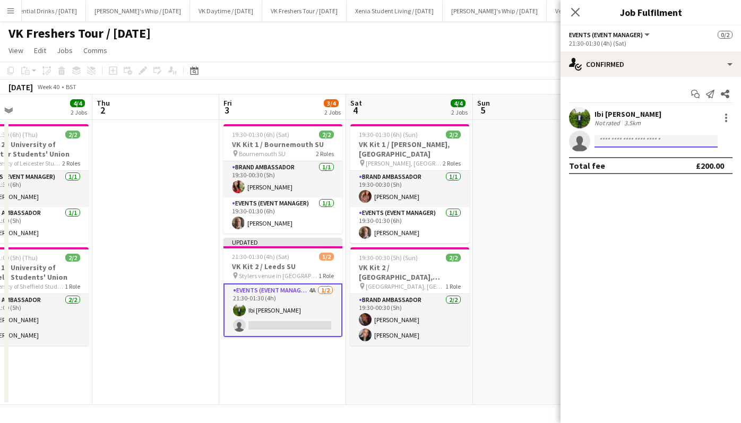
click at [629, 140] on input at bounding box center [656, 141] width 123 height 13
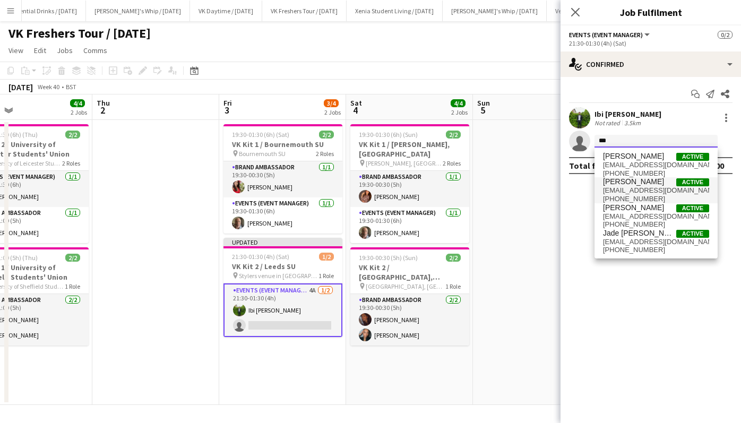
type input "***"
click at [664, 183] on span "Ray Laybourn Active" at bounding box center [656, 181] width 106 height 9
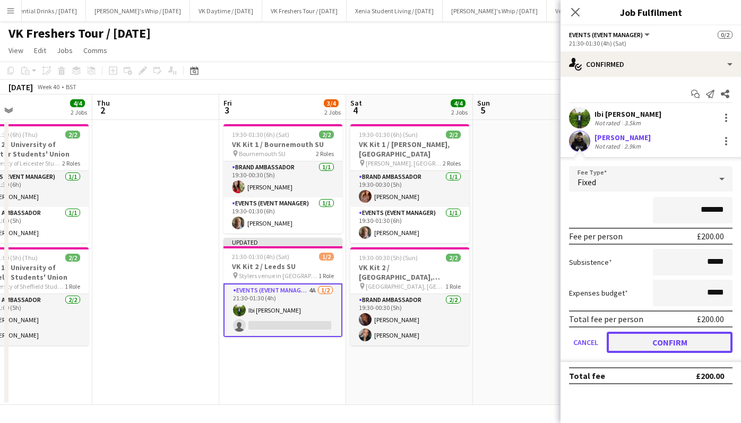
click at [663, 339] on button "Confirm" at bounding box center [670, 342] width 126 height 21
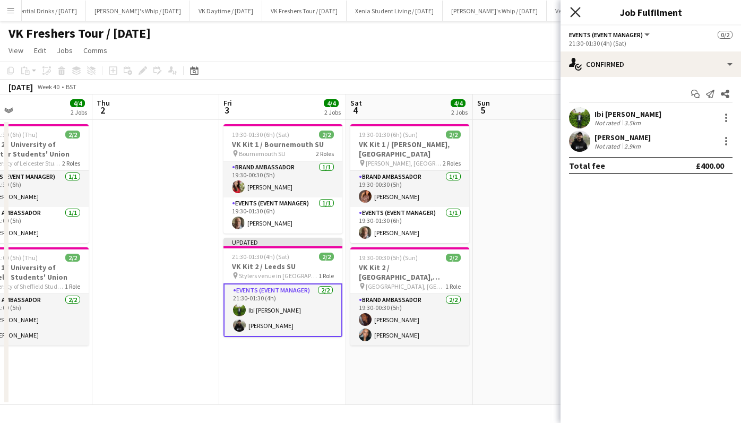
click at [575, 12] on icon at bounding box center [575, 12] width 10 height 10
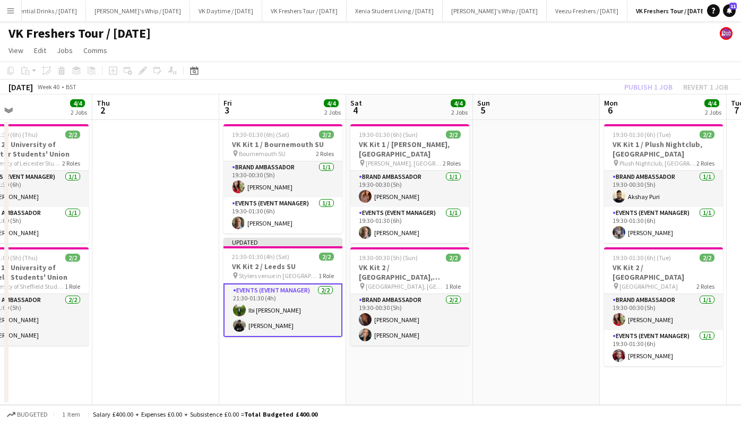
click at [640, 88] on div "Publish 1 job Revert 1 job" at bounding box center [677, 87] width 130 height 14
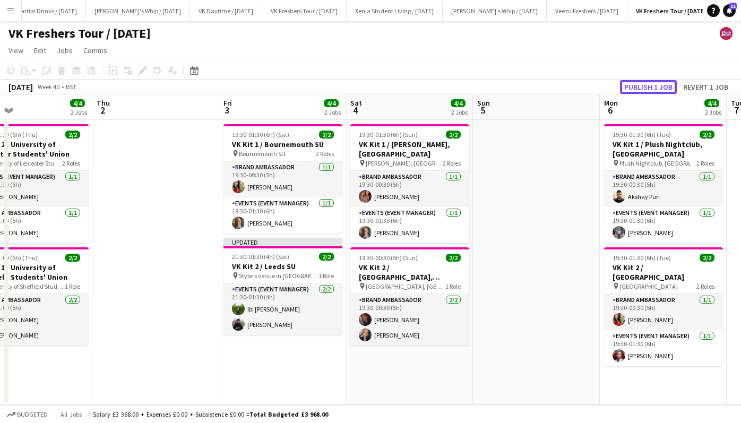
click at [640, 88] on button "Publish 1 job" at bounding box center [648, 87] width 57 height 14
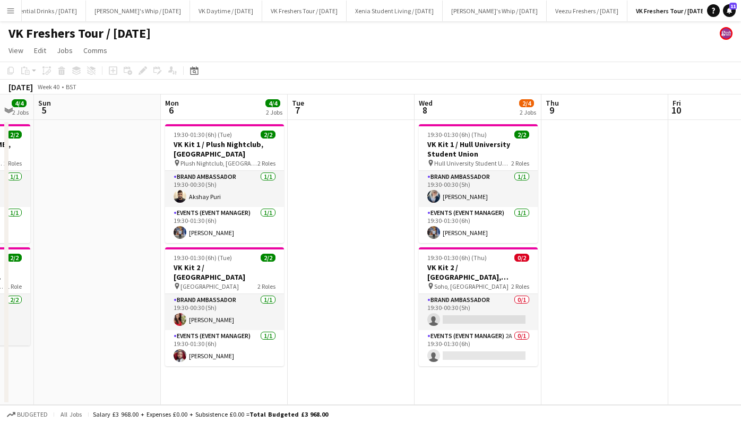
scroll to position [0, 441]
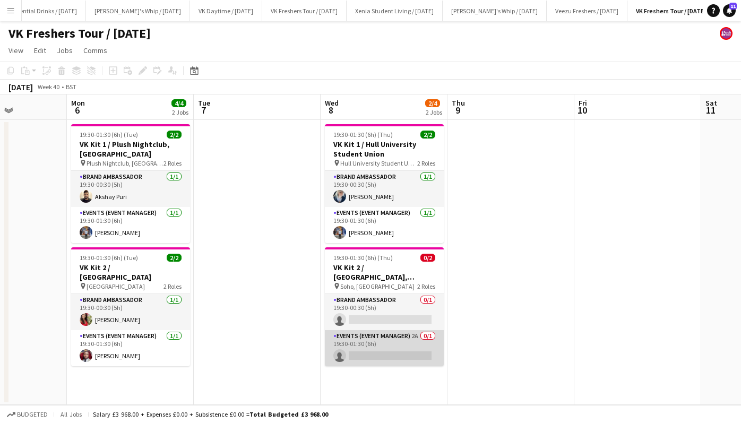
click at [403, 343] on app-card-role "Events (Event Manager) 2A 0/1 19:30-01:30 (6h) single-neutral-actions" at bounding box center [384, 348] width 119 height 36
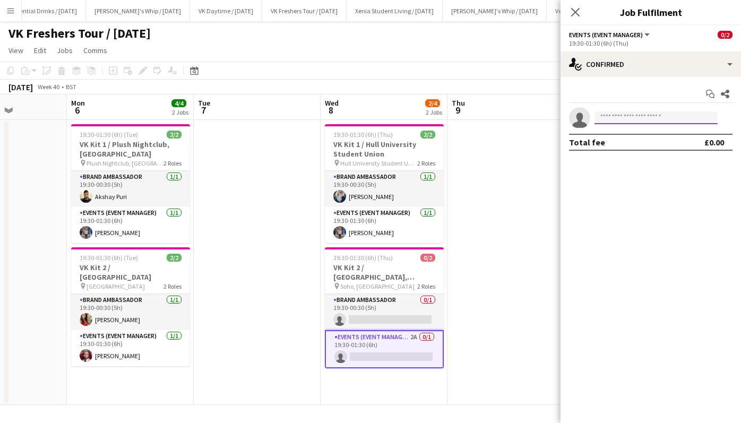
click at [633, 114] on input at bounding box center [656, 118] width 123 height 13
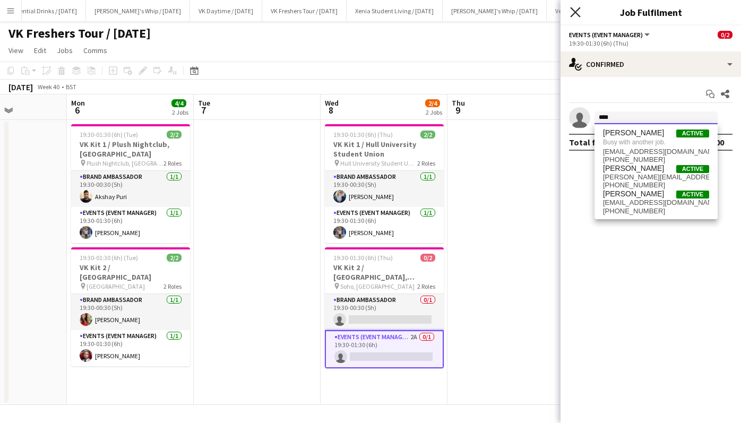
type input "****"
click at [576, 13] on icon at bounding box center [575, 12] width 10 height 10
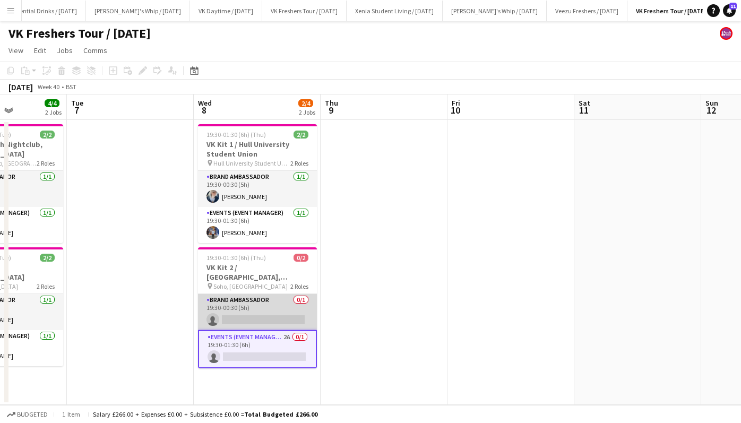
scroll to position [0, 367]
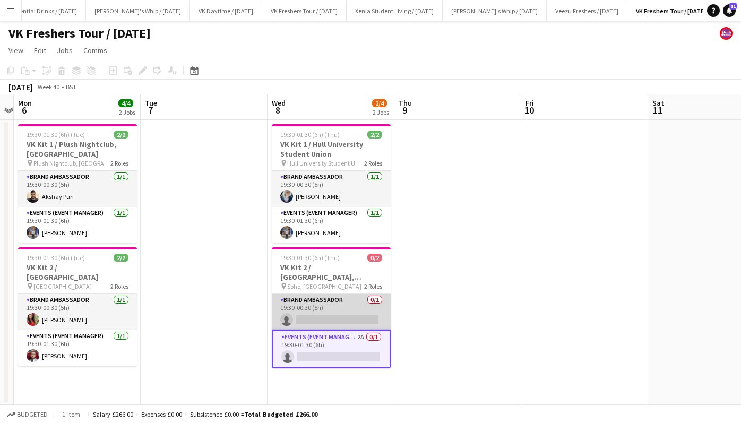
click at [366, 306] on app-card-role "Brand Ambassador 0/1 19:30-00:30 (5h) single-neutral-actions" at bounding box center [331, 312] width 119 height 36
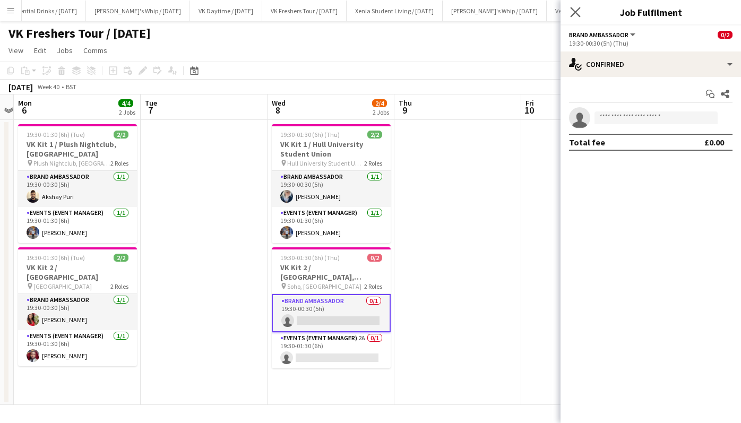
click at [580, 14] on icon "Close pop-in" at bounding box center [575, 12] width 10 height 10
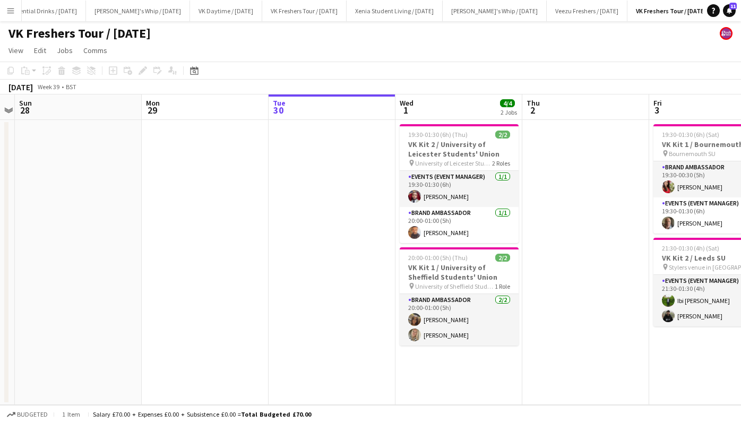
scroll to position [0, 238]
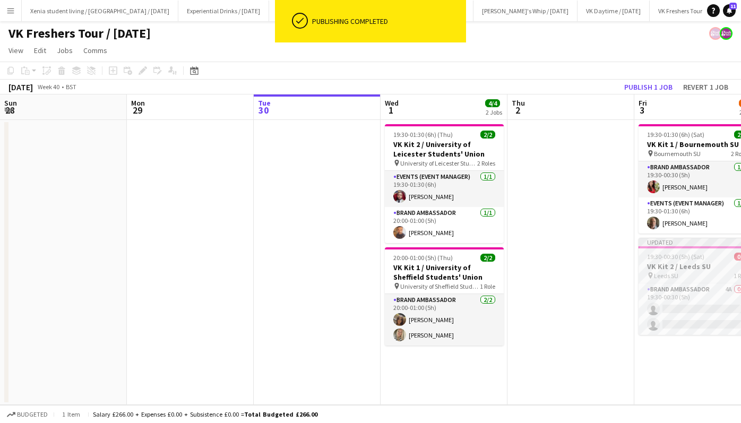
scroll to position [0, 335]
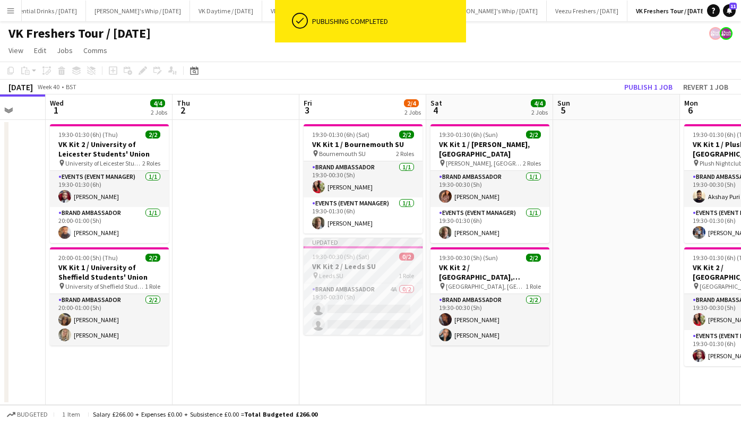
click at [373, 263] on h3 "VK Kit 2 / Leeds SU" at bounding box center [363, 267] width 119 height 10
